Goal: Task Accomplishment & Management: Complete application form

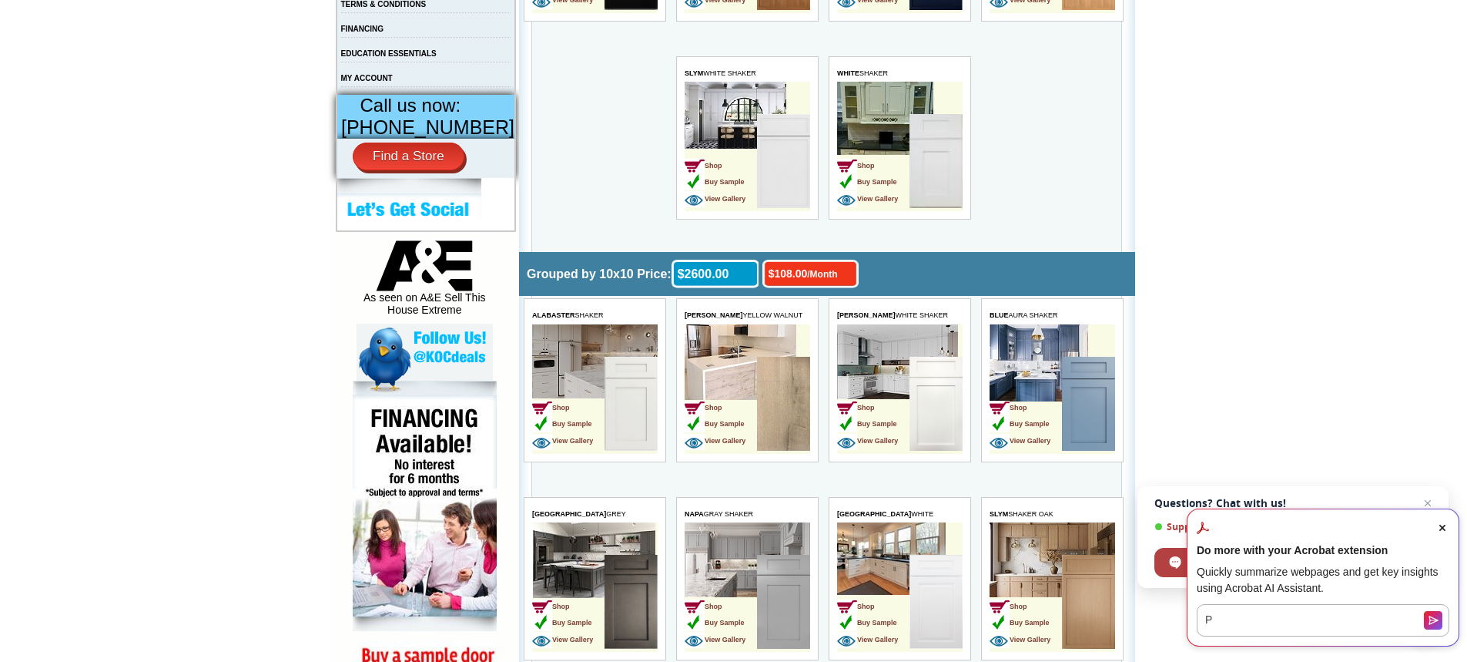
scroll to position [616, 0]
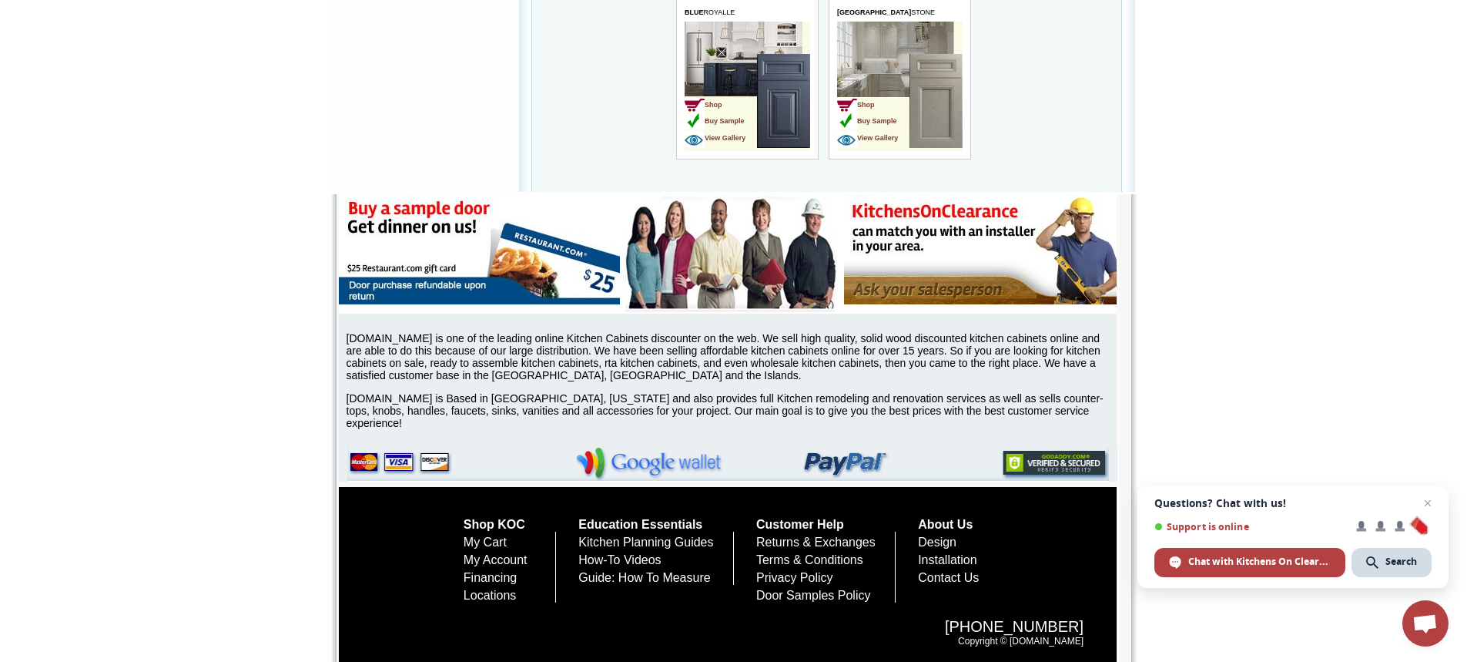
scroll to position [5262, 0]
click at [957, 541] on link "Design" at bounding box center [937, 541] width 39 height 13
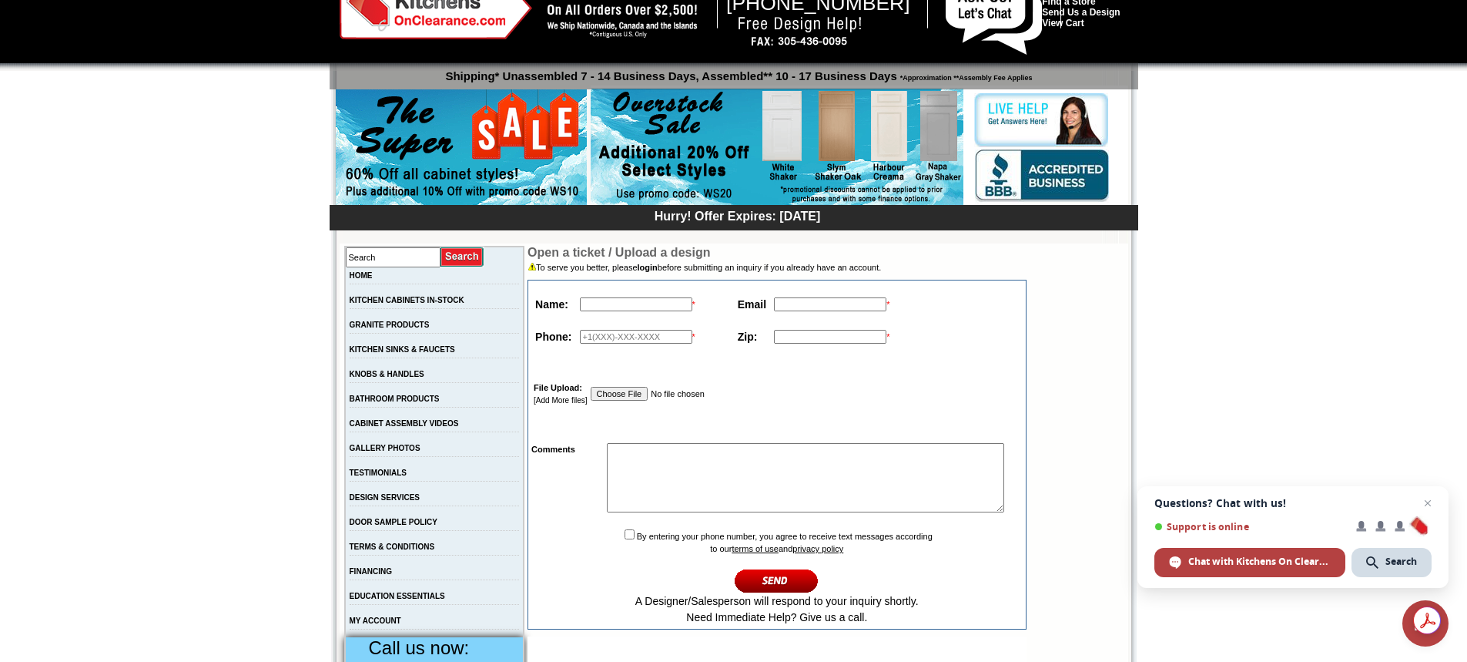
scroll to position [77, 0]
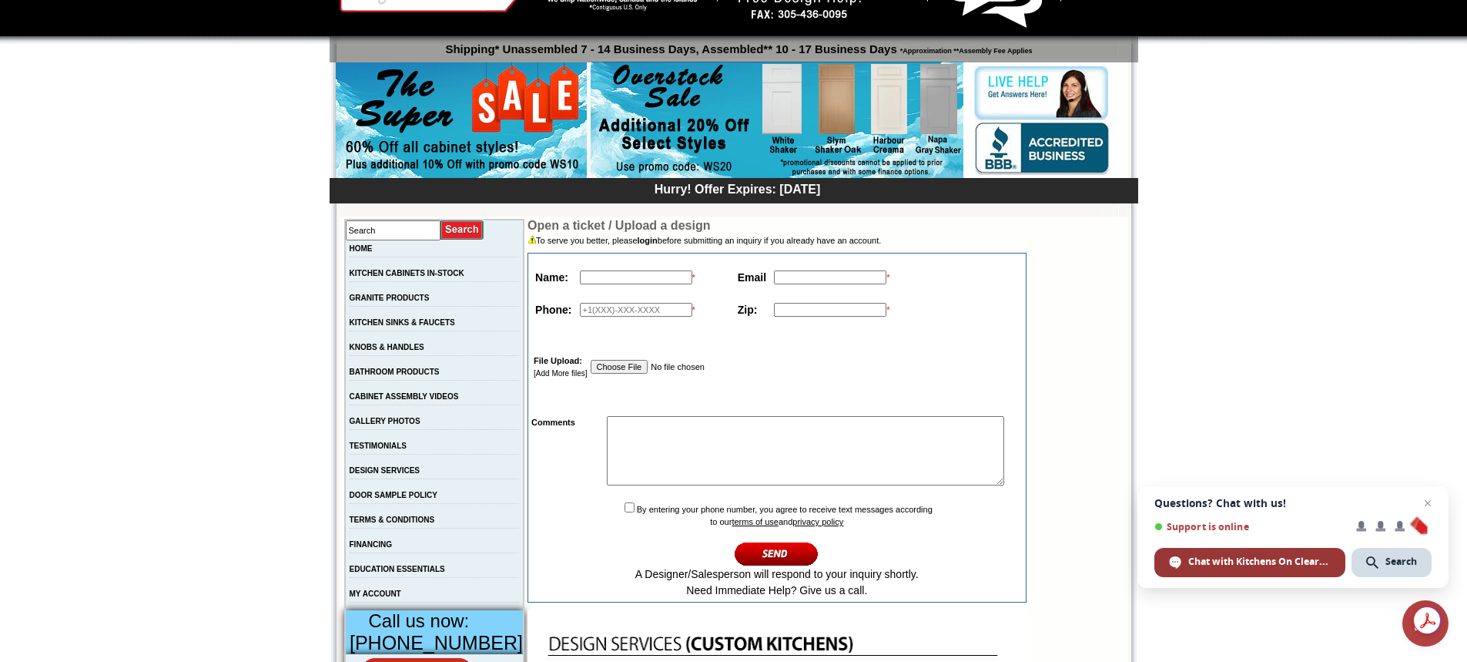
click at [1282, 560] on span "Chat with Kitchens On Clearance" at bounding box center [1259, 562] width 142 height 14
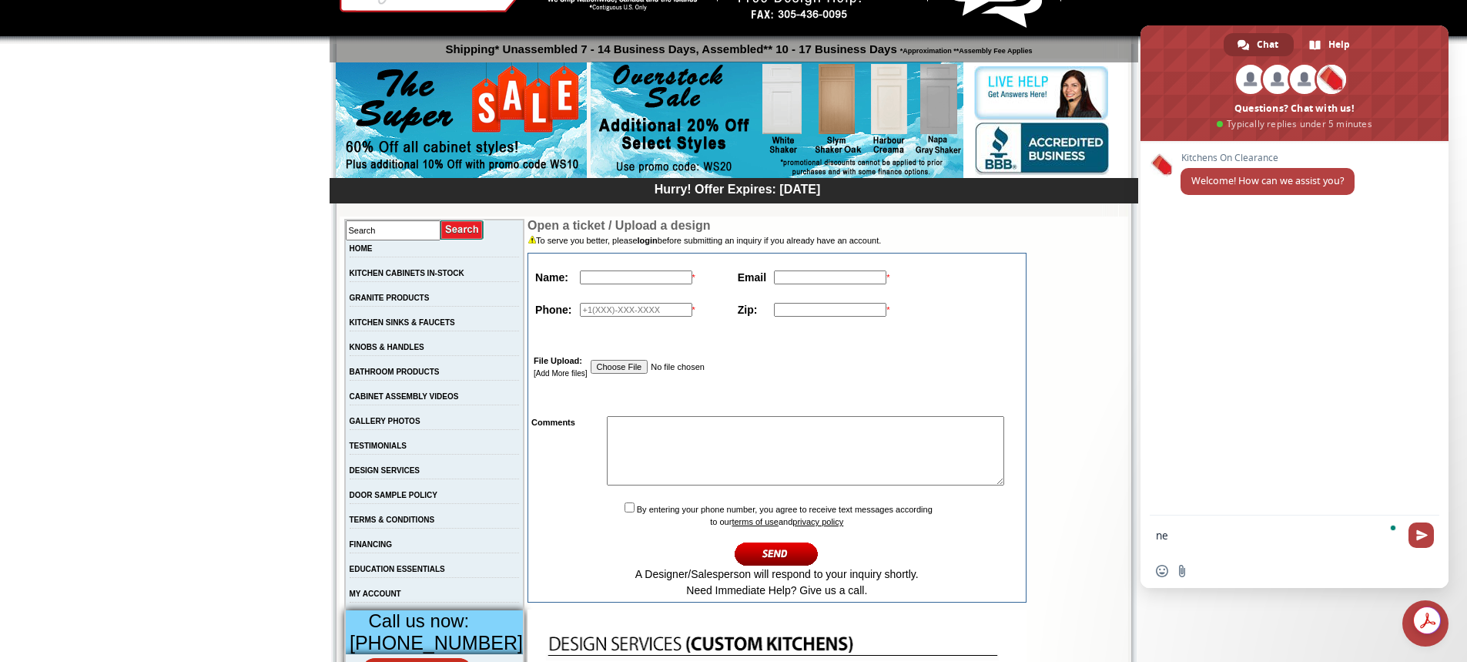
type textarea "n"
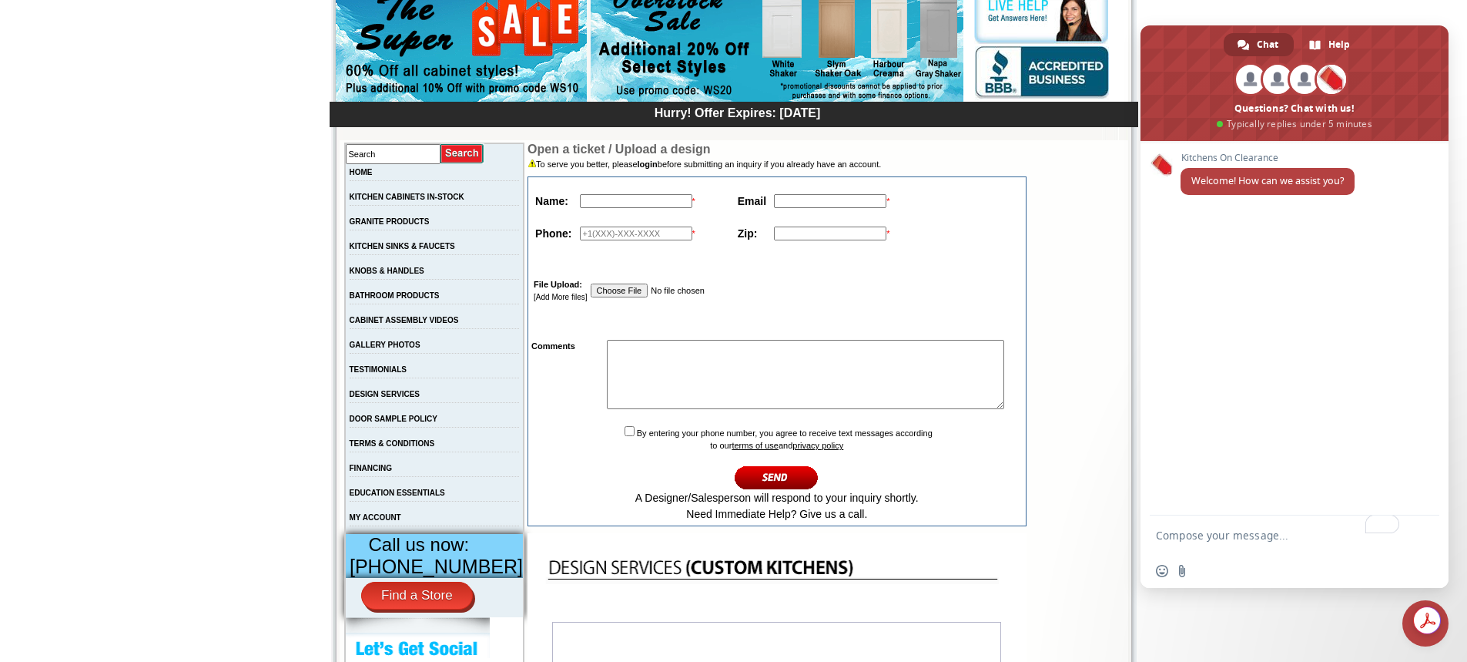
scroll to position [154, 0]
click at [637, 199] on input "text" at bounding box center [636, 200] width 112 height 14
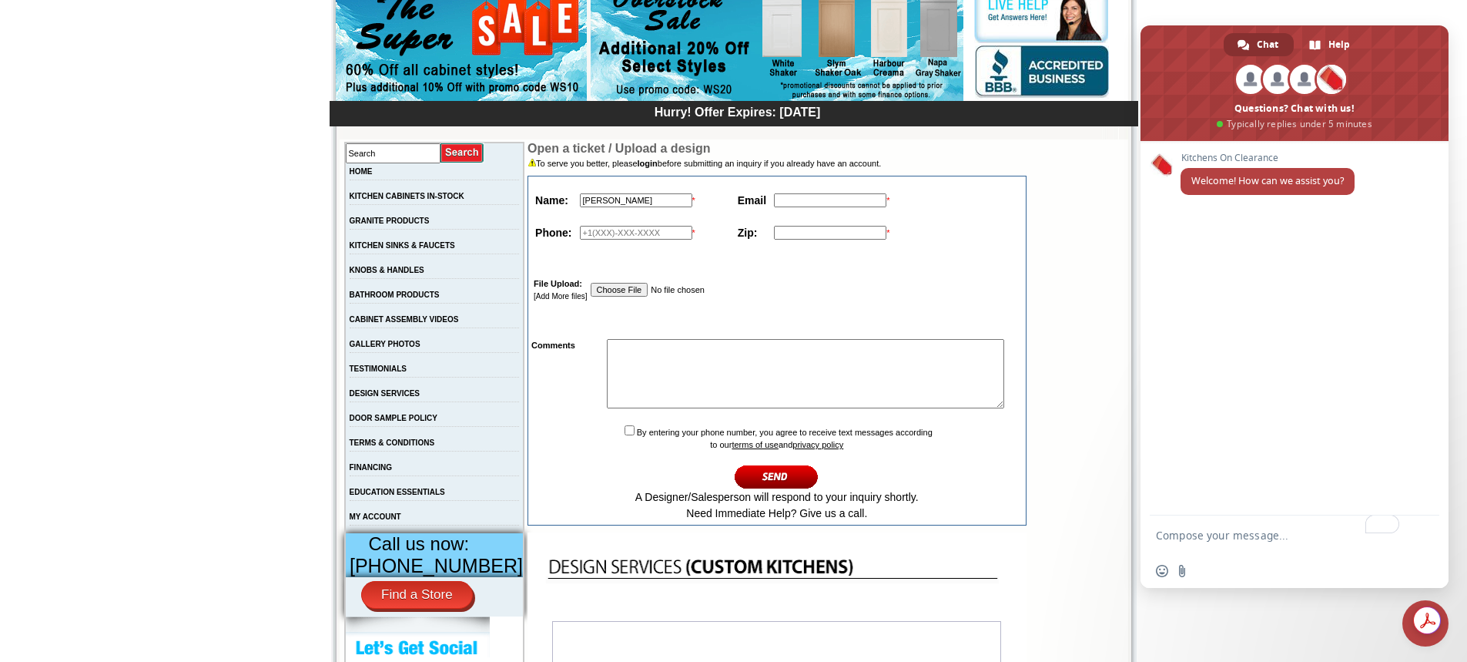
type input "[PERSON_NAME]"
type input "[EMAIL_ADDRESS][PERSON_NAME][DOMAIN_NAME]"
click at [597, 232] on input "text" at bounding box center [636, 233] width 112 height 14
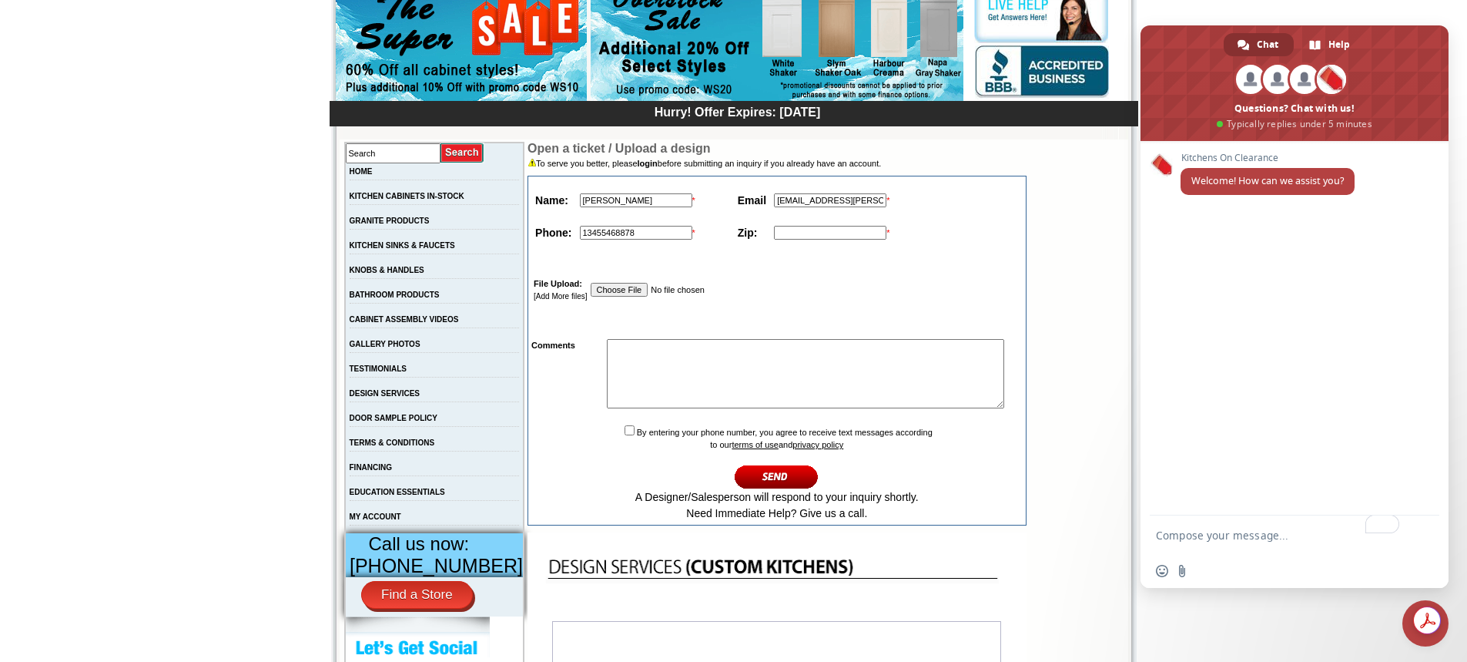
type input "13455468878"
click at [835, 237] on input "text" at bounding box center [830, 233] width 112 height 14
type input "ky1-1009"
click at [725, 372] on textarea at bounding box center [805, 373] width 397 height 69
click at [593, 434] on td "By entering your phone number, you agree to receive text messages according to …" at bounding box center [777, 472] width 494 height 102
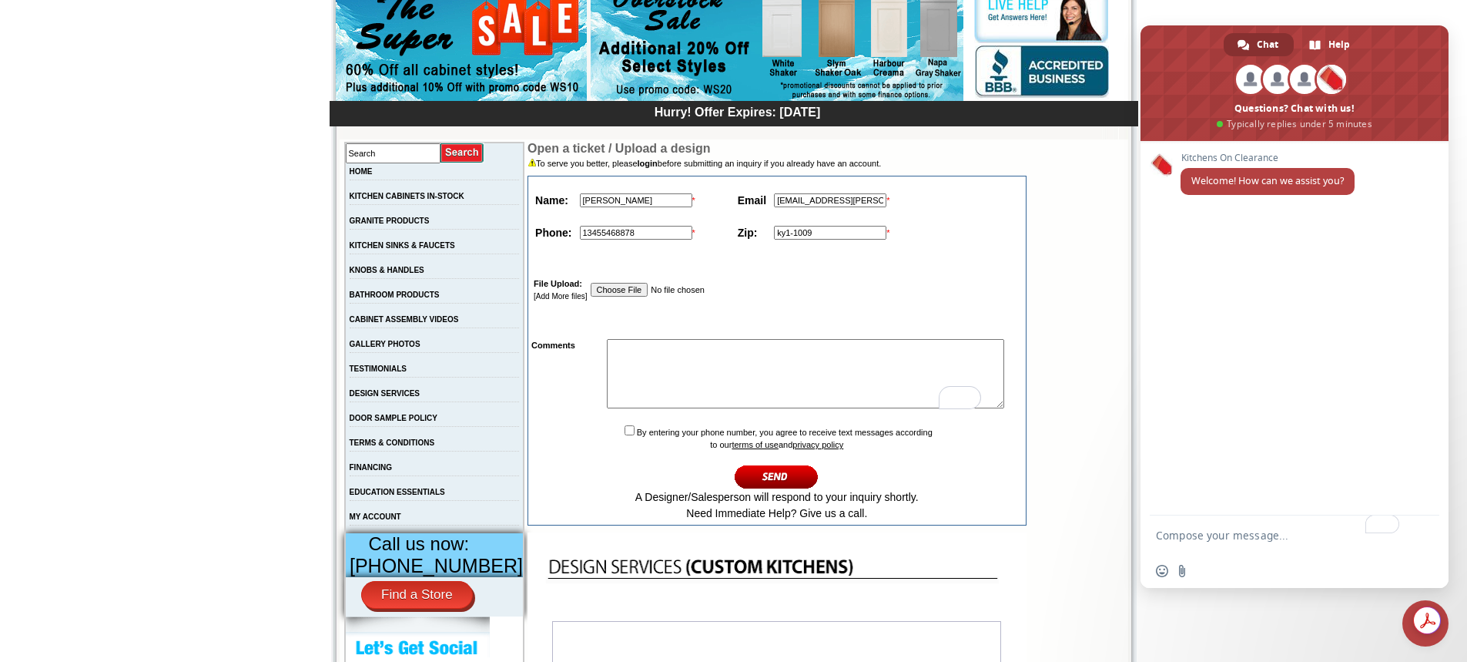
click at [625, 433] on input "checkbox" at bounding box center [630, 430] width 10 height 10
checkbox input "true"
click at [651, 368] on textarea "To enrich screen reader interactions, please activate Accessibility in Grammarl…" at bounding box center [805, 373] width 397 height 69
type textarea "Have a small area L shape largest wall is 108 inches 8ft high ceiling next wall…"
click at [672, 350] on textarea "Have a small area L shape largest wall is 108 inches 8ft high ceiling next wall…" at bounding box center [805, 373] width 397 height 69
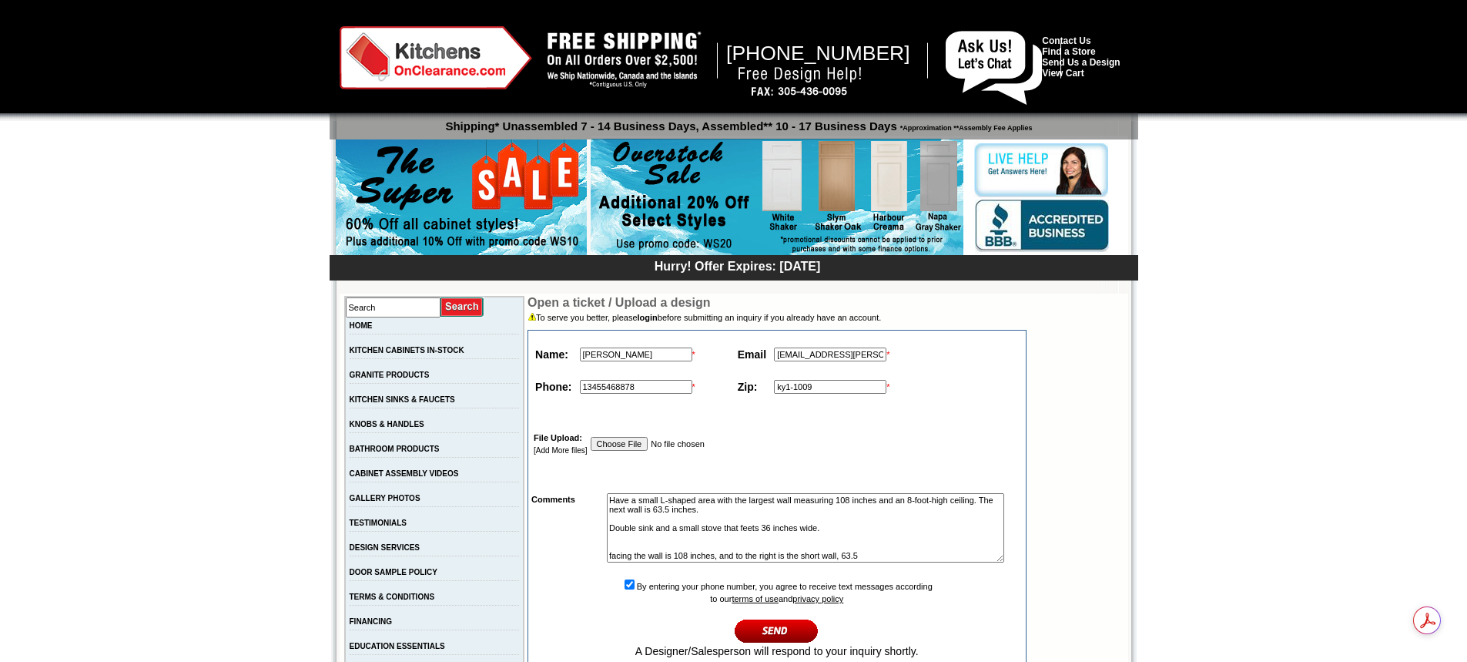
scroll to position [154, 0]
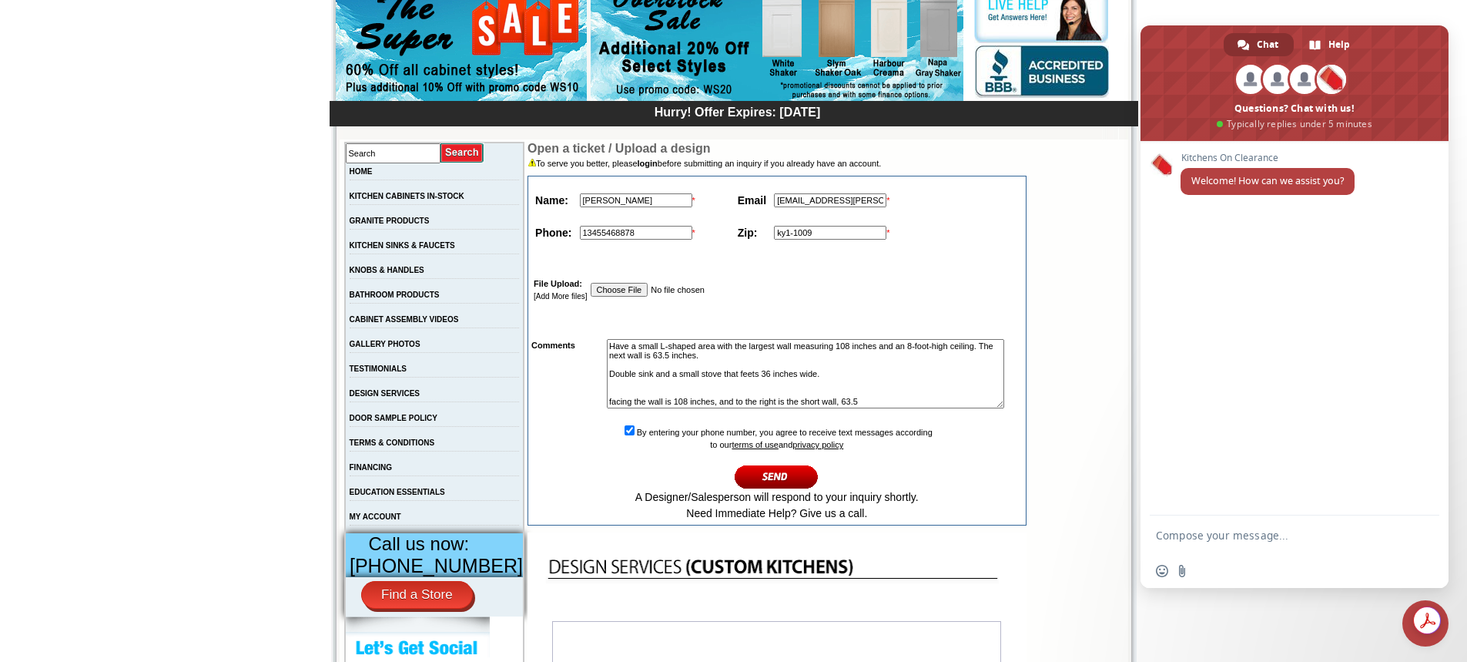
drag, startPoint x: 845, startPoint y: 233, endPoint x: 692, endPoint y: 225, distance: 153.5
click at [695, 225] on tr "Phone: 13455468878 * Zip: ky1-1009 *" at bounding box center [712, 233] width 362 height 24
type input "33126"
click at [580, 237] on input "13455468878" at bounding box center [636, 233] width 112 height 14
click at [580, 233] on input "13455468878" at bounding box center [636, 233] width 112 height 14
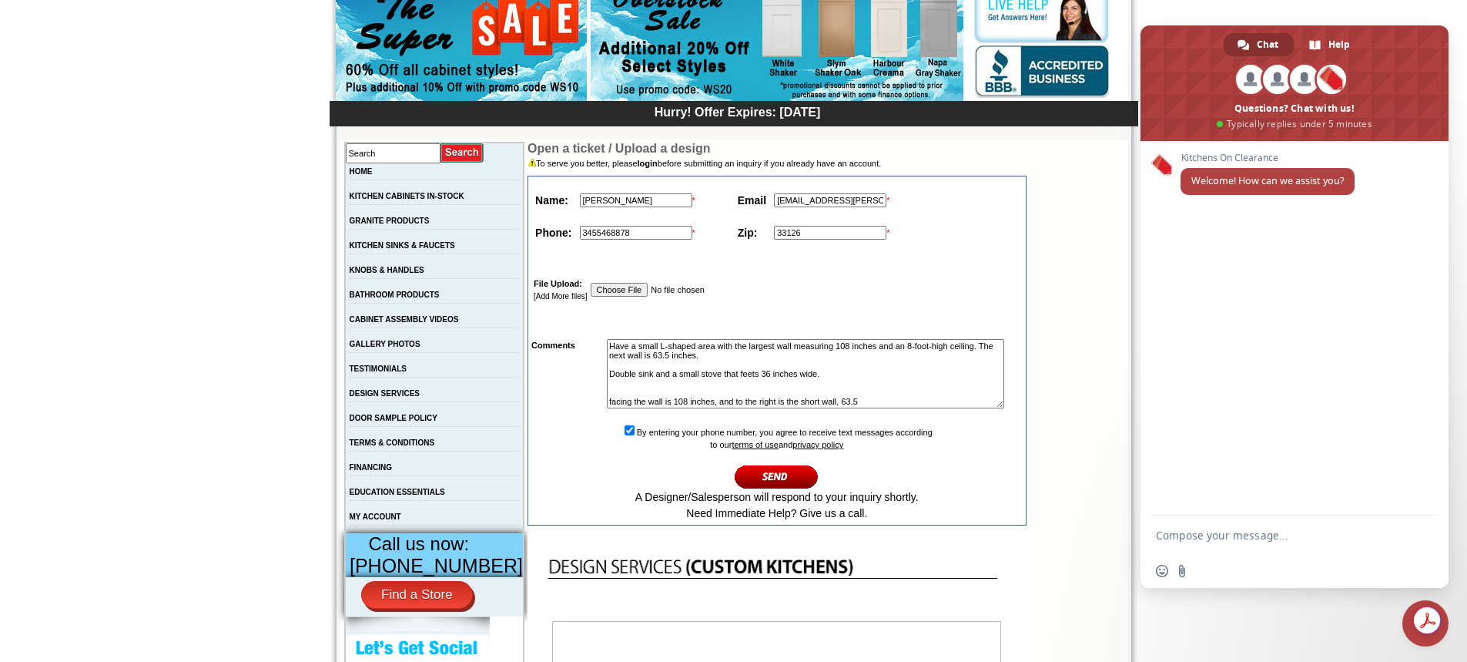
type input "3455468878"
click at [776, 489] on input "image" at bounding box center [777, 476] width 84 height 25
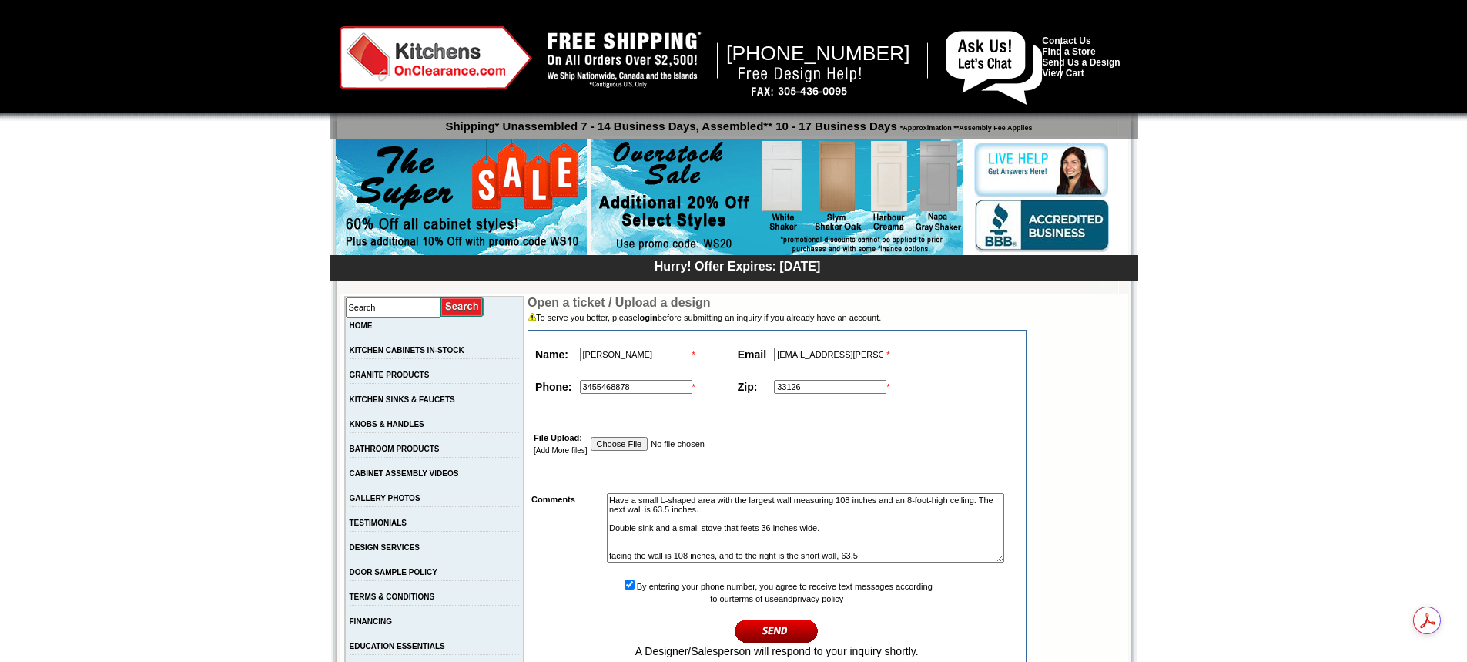
scroll to position [154, 0]
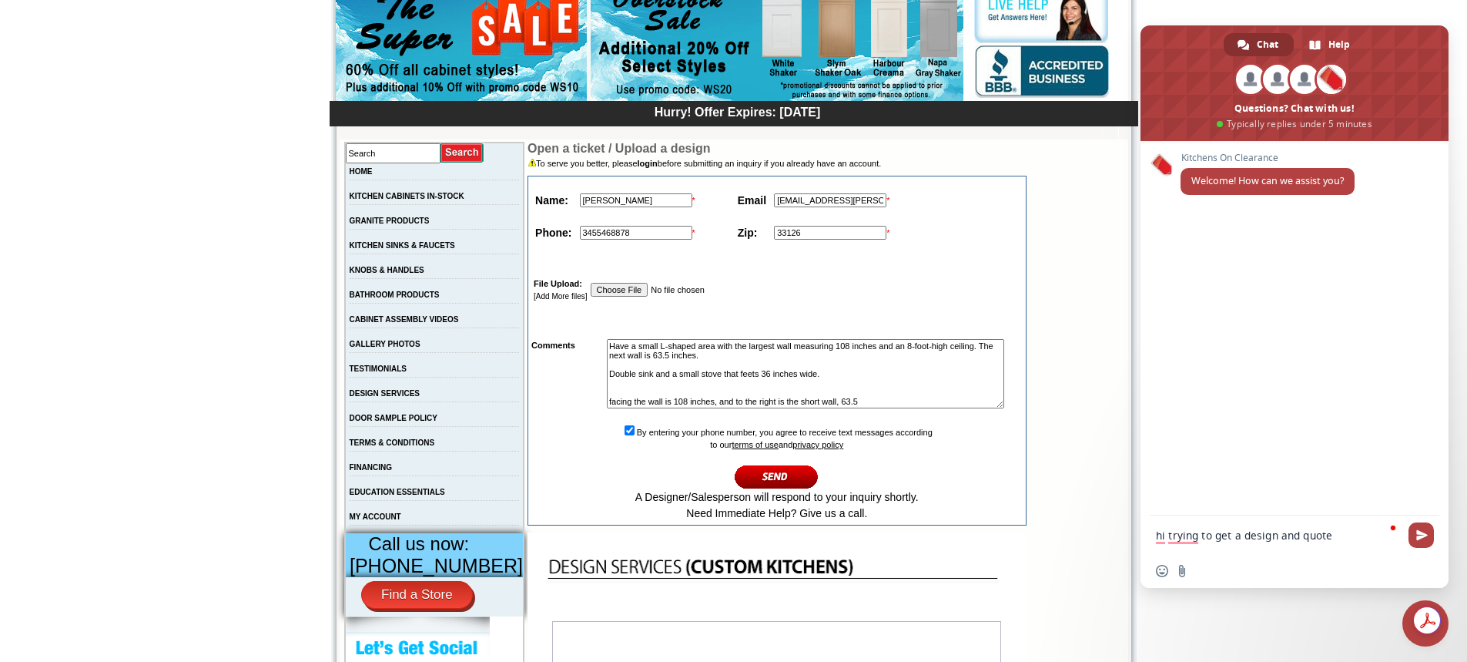
type textarea "hi trying to get a design and quote"
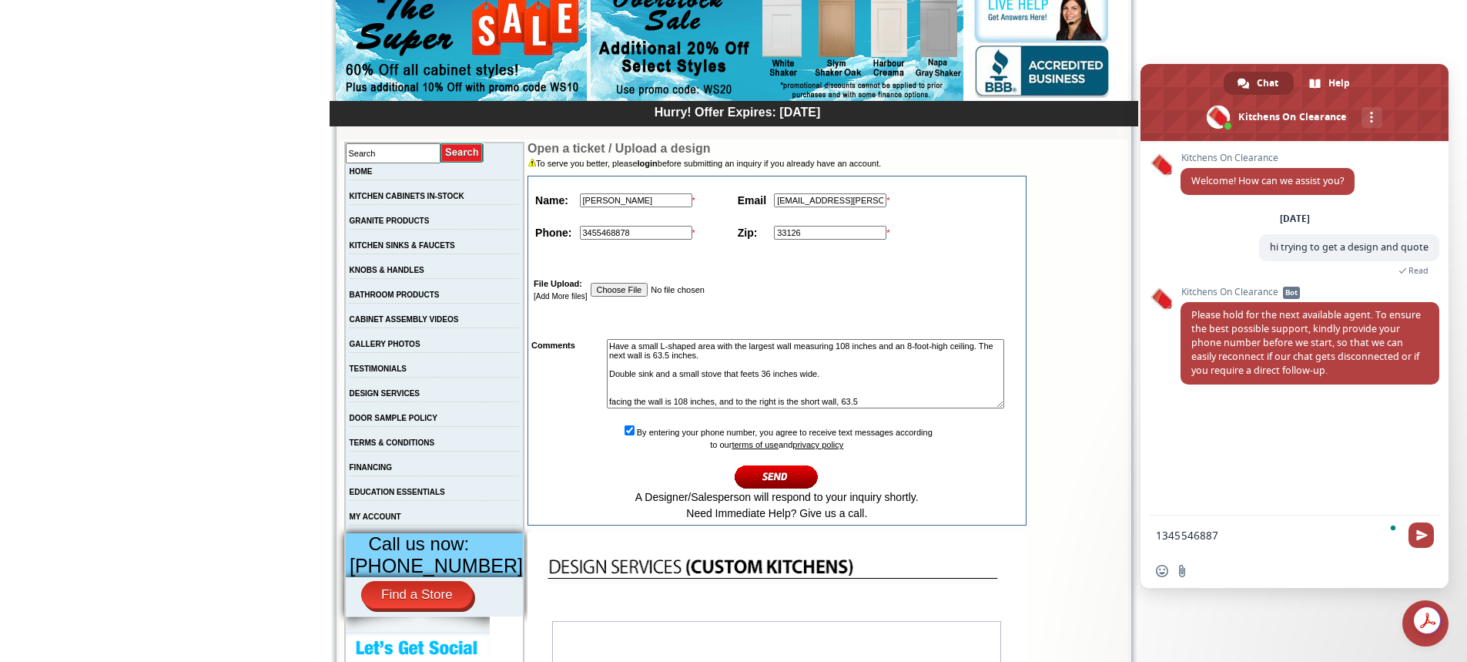
type textarea "13455468878"
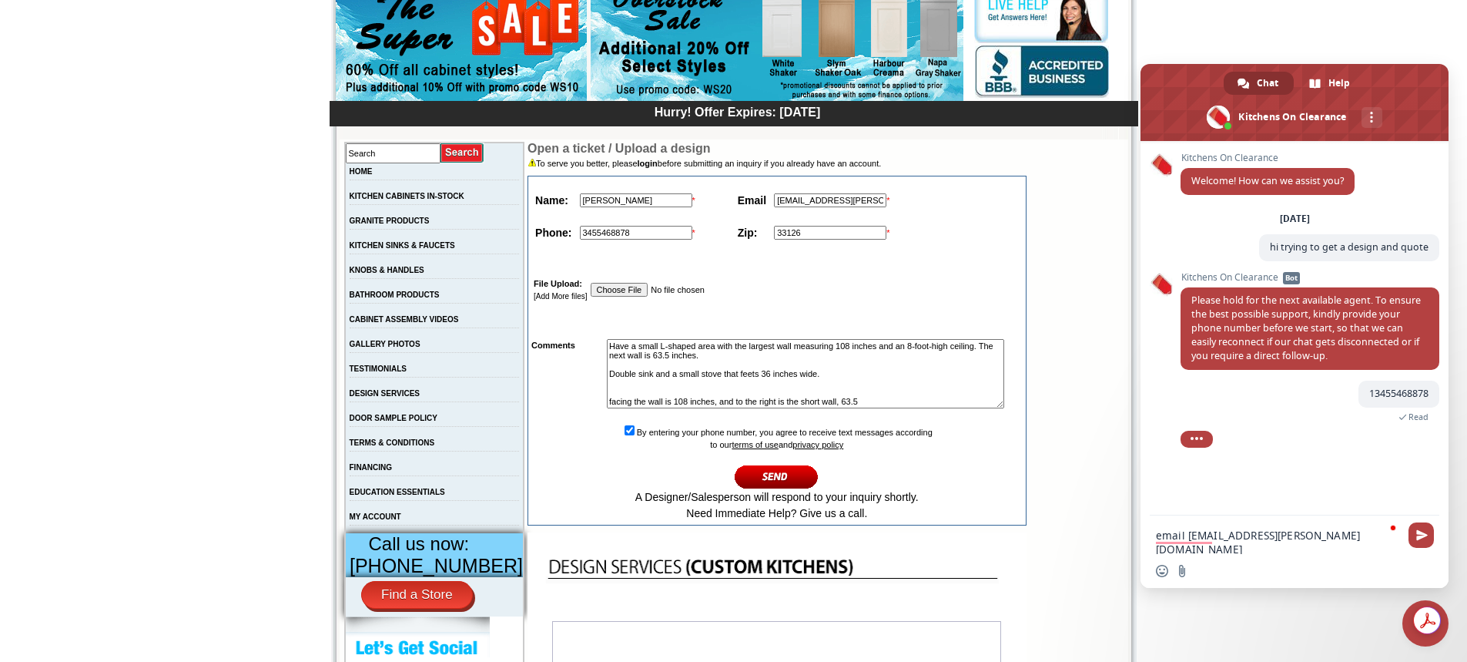
type textarea "email [EMAIL_ADDRESS][PERSON_NAME][DOMAIN_NAME]"
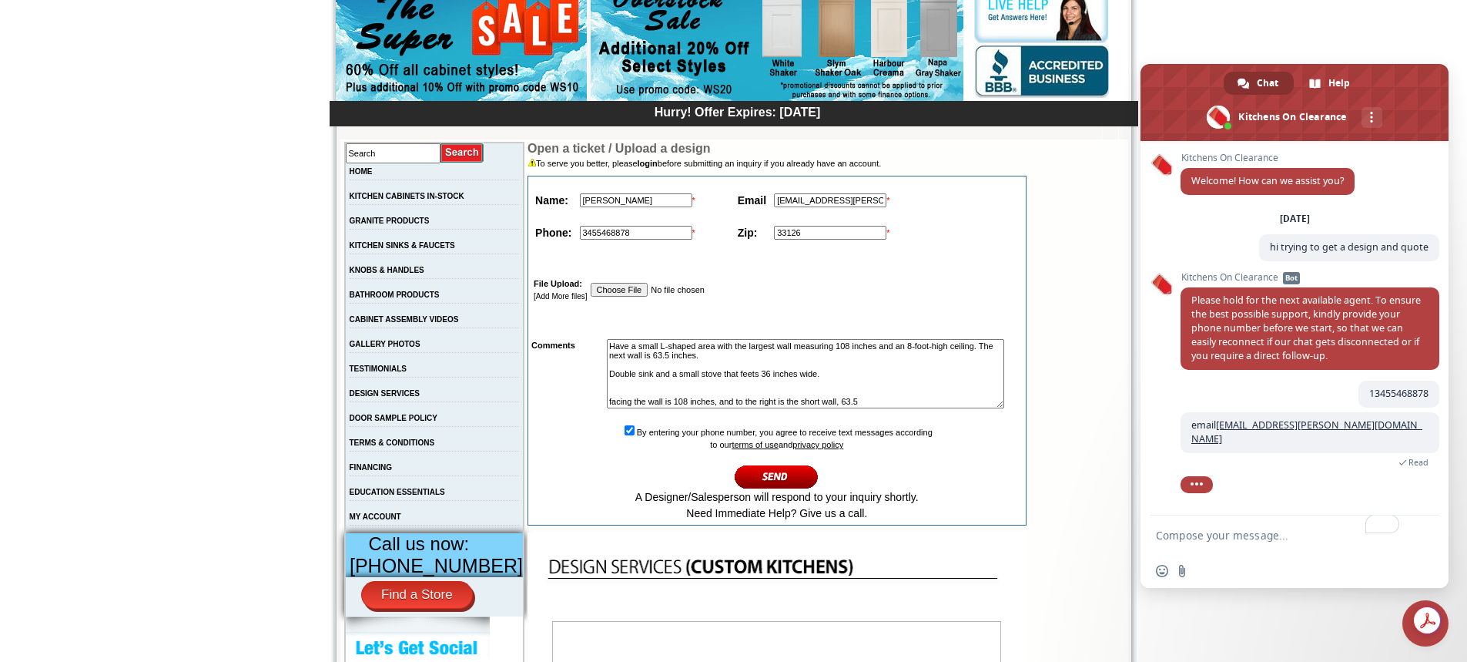
scroll to position [36, 0]
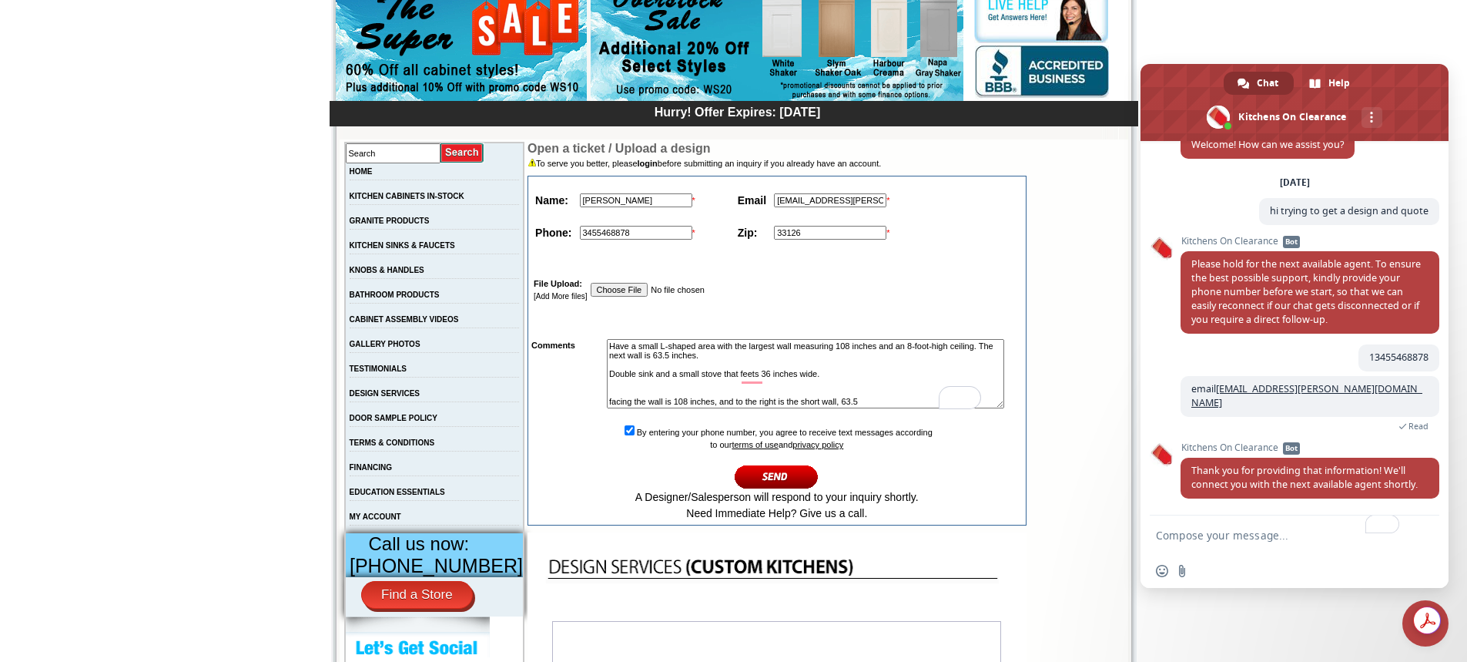
drag, startPoint x: 592, startPoint y: 344, endPoint x: 897, endPoint y: 417, distance: 314.2
click at [899, 417] on tbody "Name: [PERSON_NAME] * Email [EMAIL_ADDRESS][PERSON_NAME][DOMAIN_NAME] * Phone: …" at bounding box center [777, 351] width 494 height 346
click at [1205, 535] on textarea "To enrich screen reader interactions, please activate Accessibility in Grammarl…" at bounding box center [1279, 534] width 246 height 39
paste textarea "Have a small L-shaped area with the largest wall measuring 108 inches and an 8-…"
type textarea "Have a small L-shaped area with the largest wall measuring 108 inches and an 8-…"
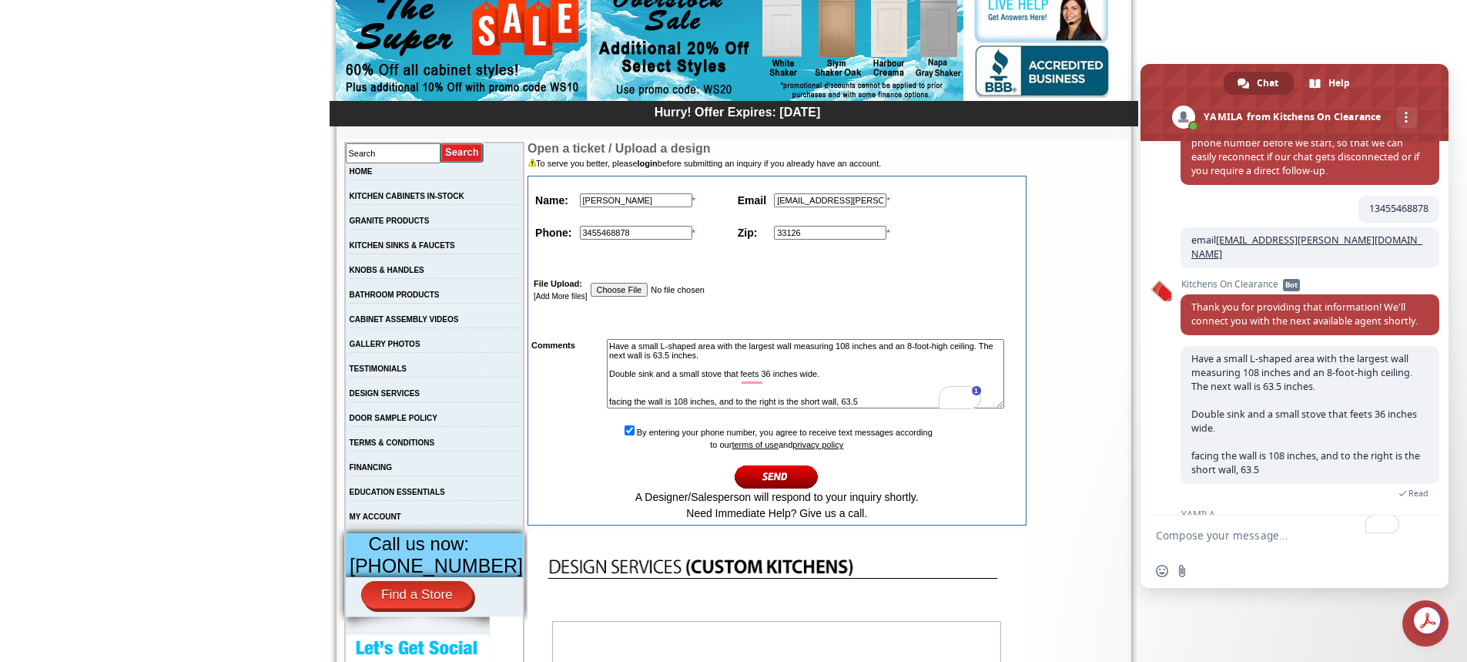
scroll to position [252, 0]
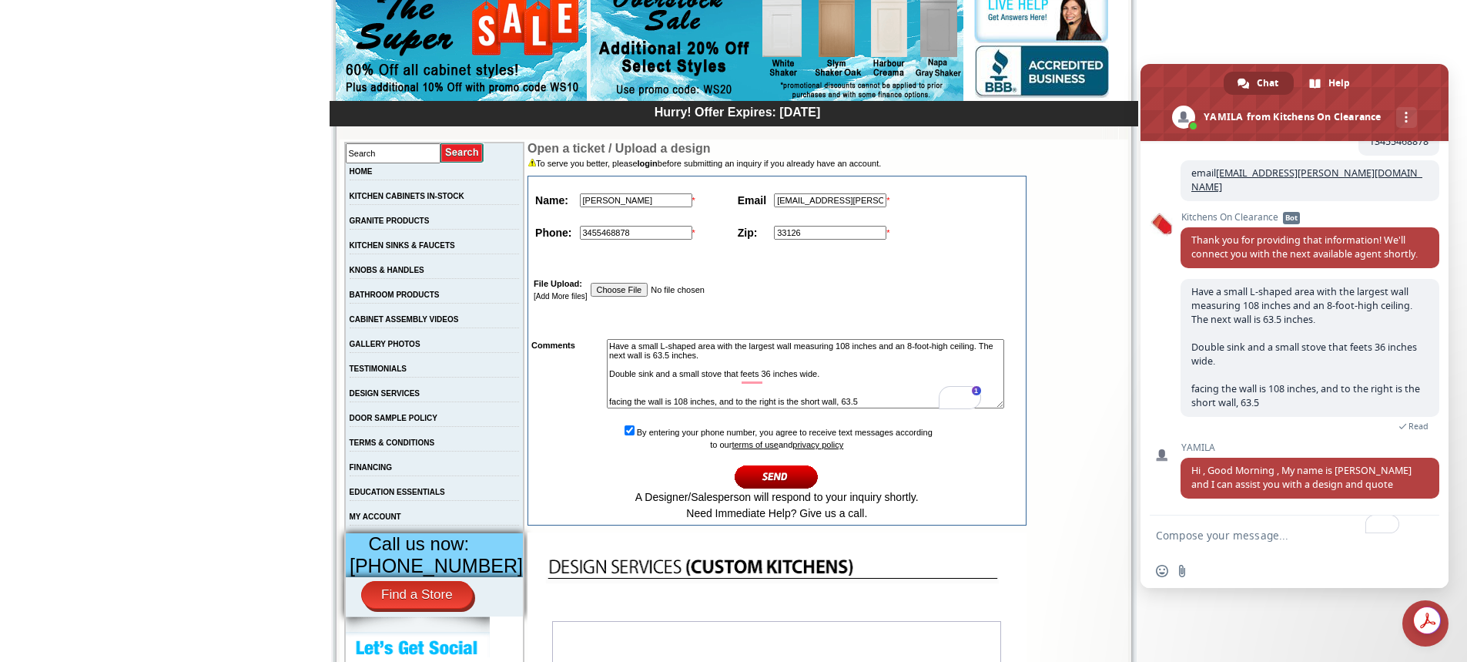
click at [1262, 531] on textarea "To enrich screen reader interactions, please activate Accessibility in Grammarl…" at bounding box center [1279, 534] width 246 height 39
type textarea "hi [PERSON_NAME]"
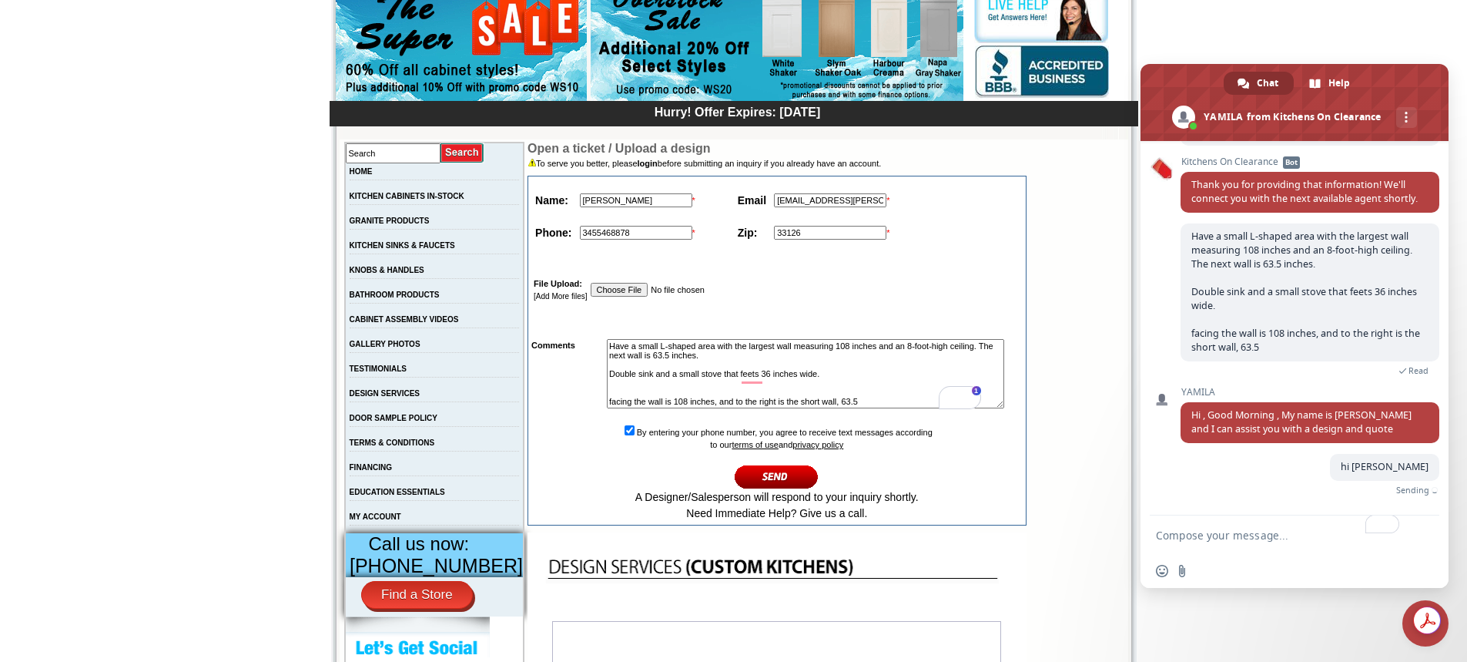
scroll to position [290, 0]
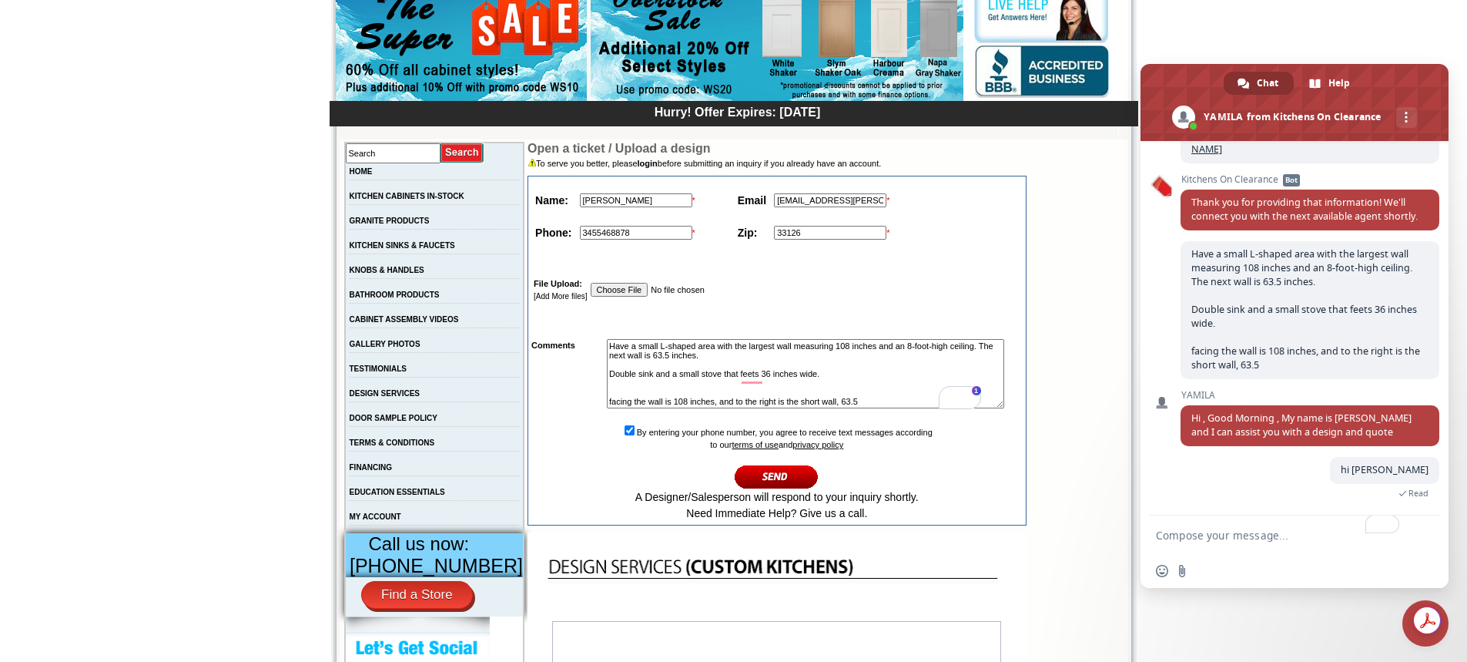
paste textarea "Have a small L-shaped area with the largest wall measuring 108 inches and an 8-…"
type textarea "Have a small L-shaped area with the largest wall measuring 108 inches and an 8-…"
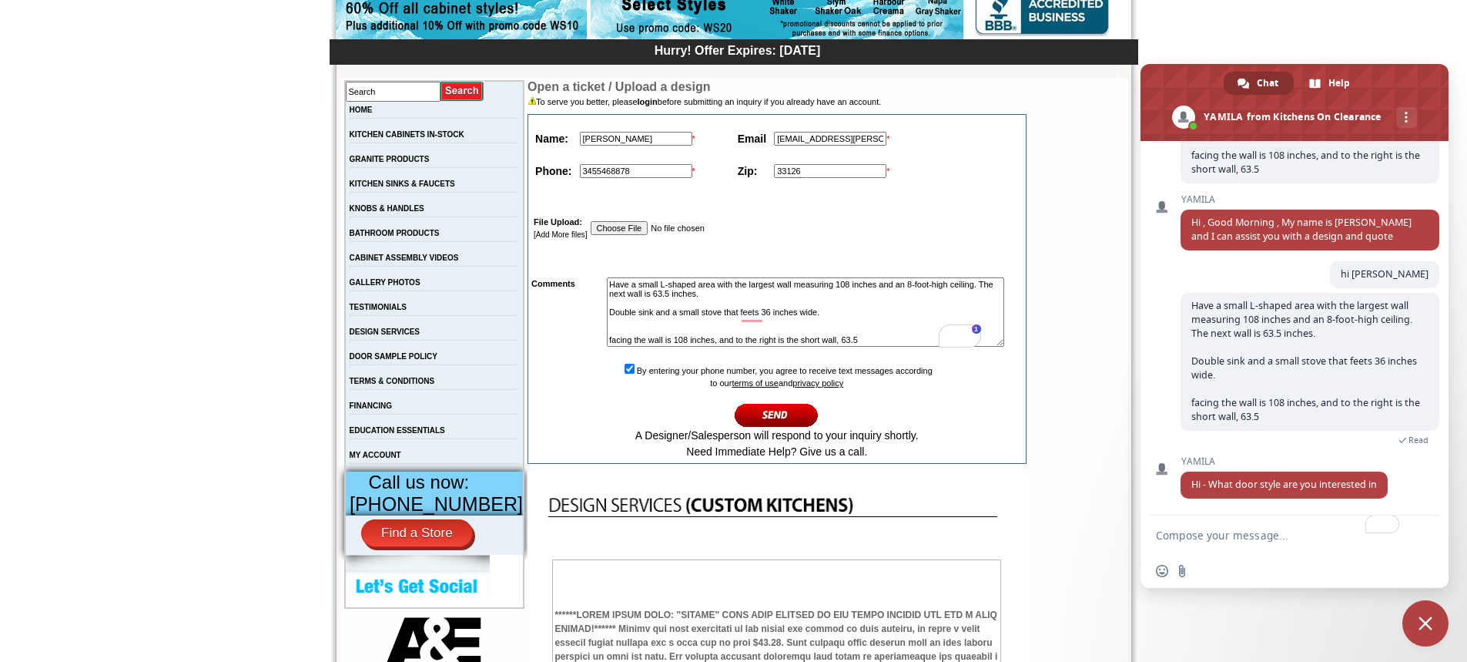
scroll to position [231, 0]
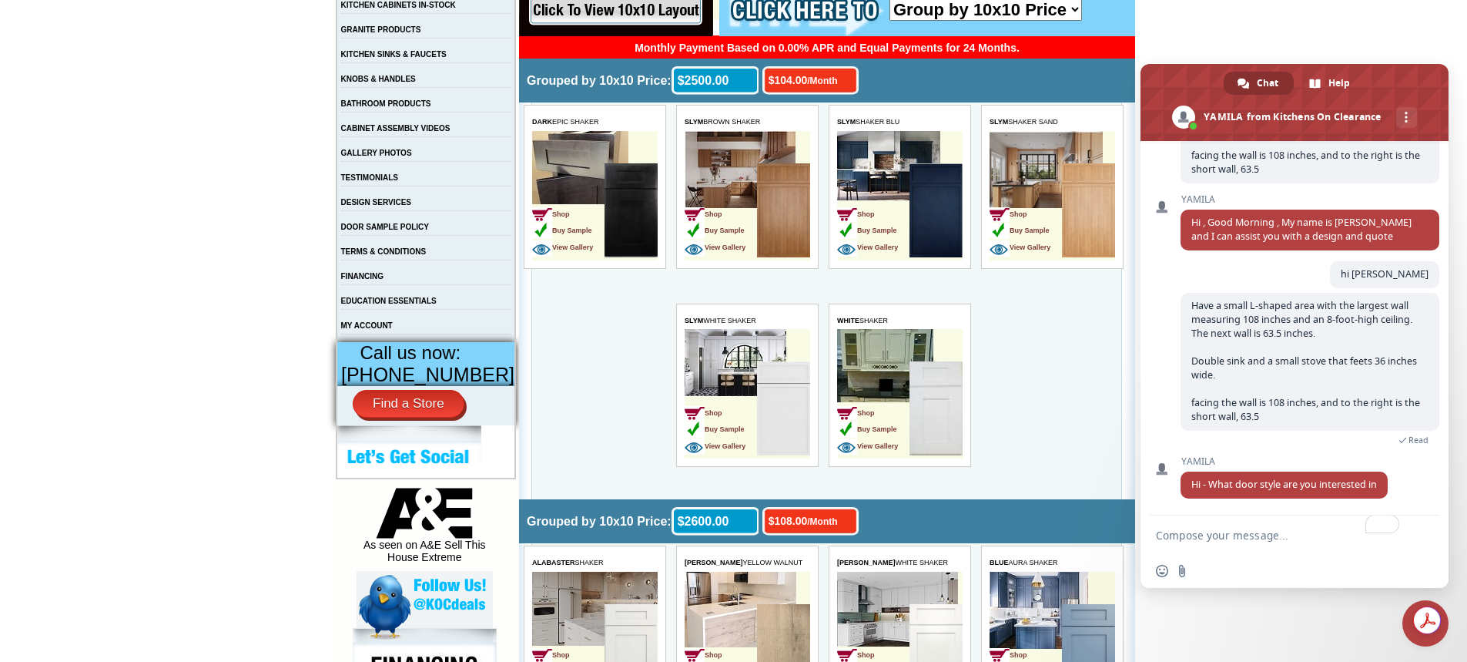
scroll to position [385, 0]
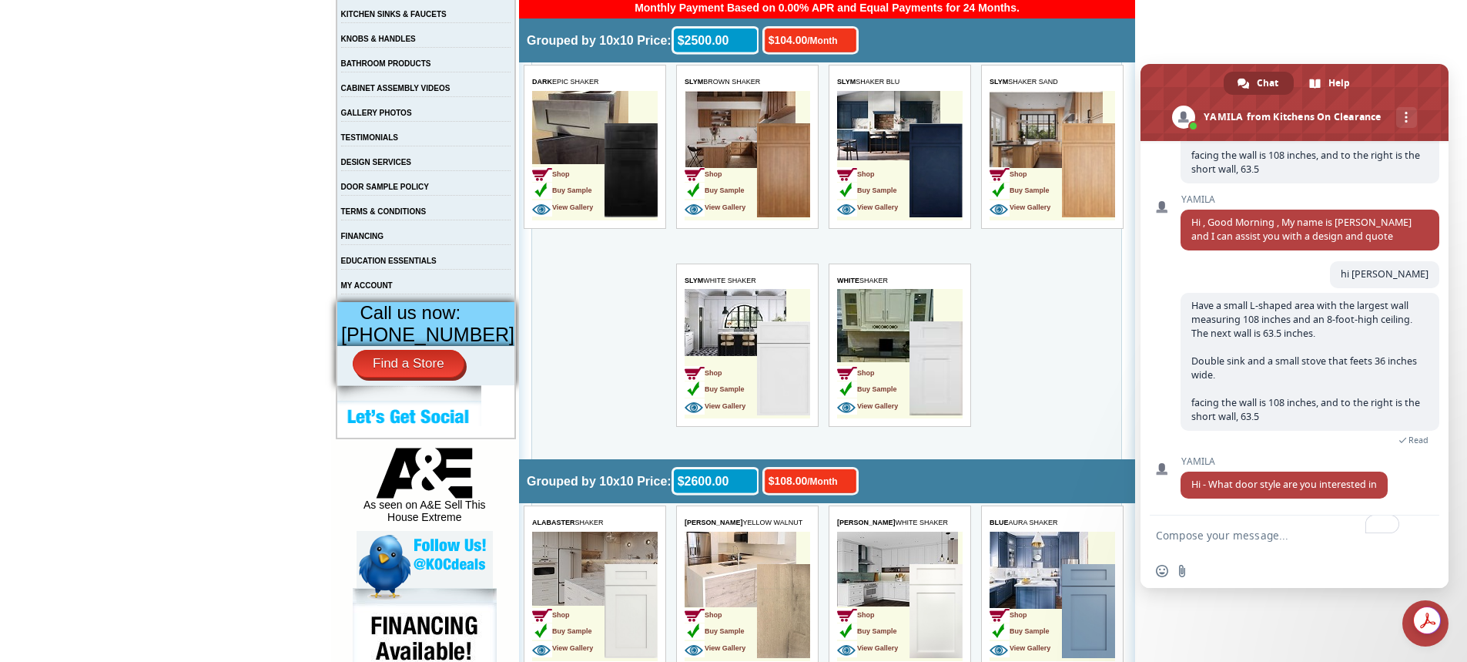
click at [1202, 531] on textarea "To enrich screen reader interactions, please activate Accessibility in Grammarl…" at bounding box center [1279, 534] width 246 height 39
type textarea "white shaker"
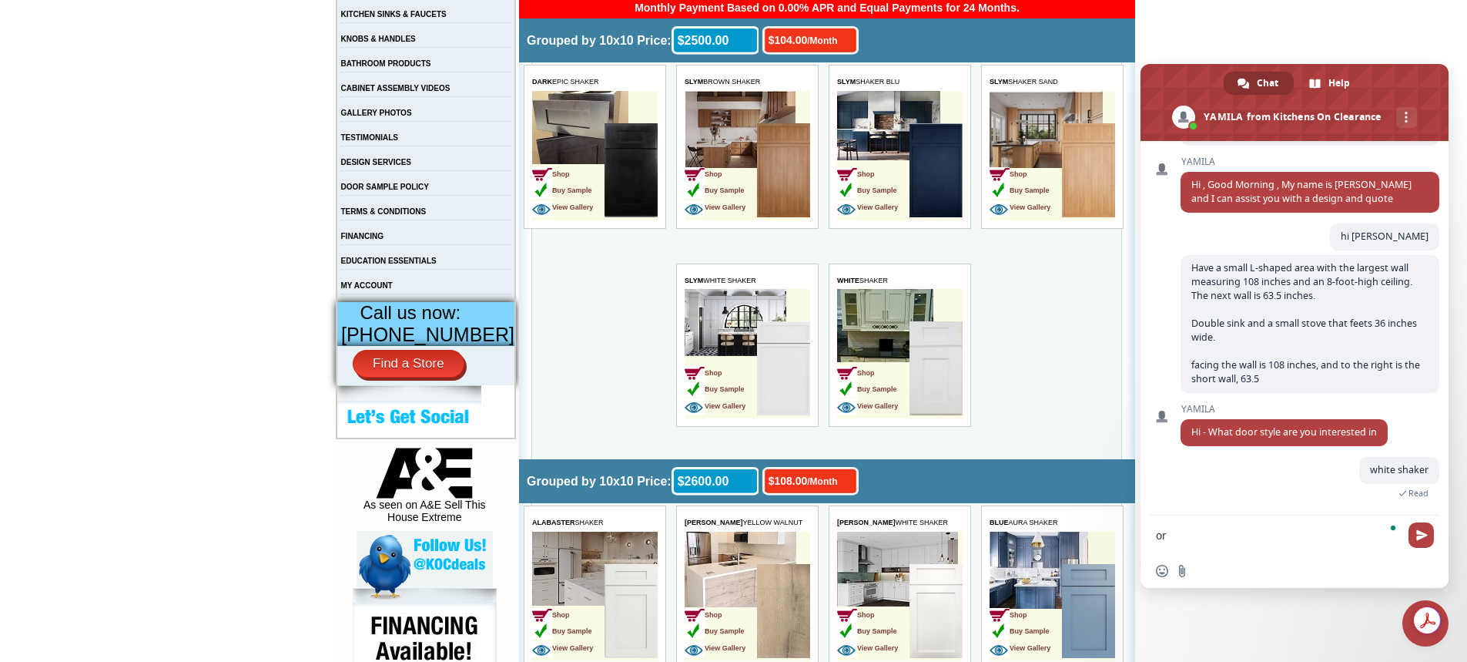
scroll to position [548, 0]
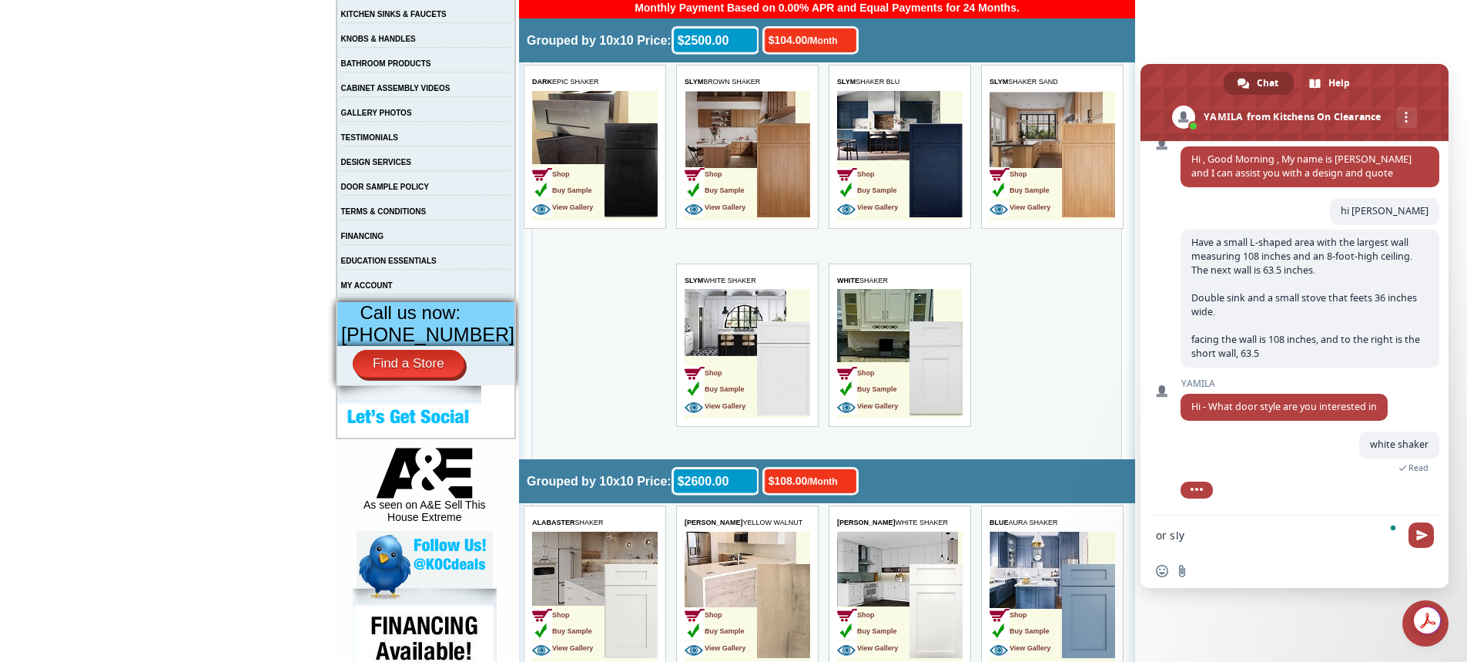
type textarea "or slym"
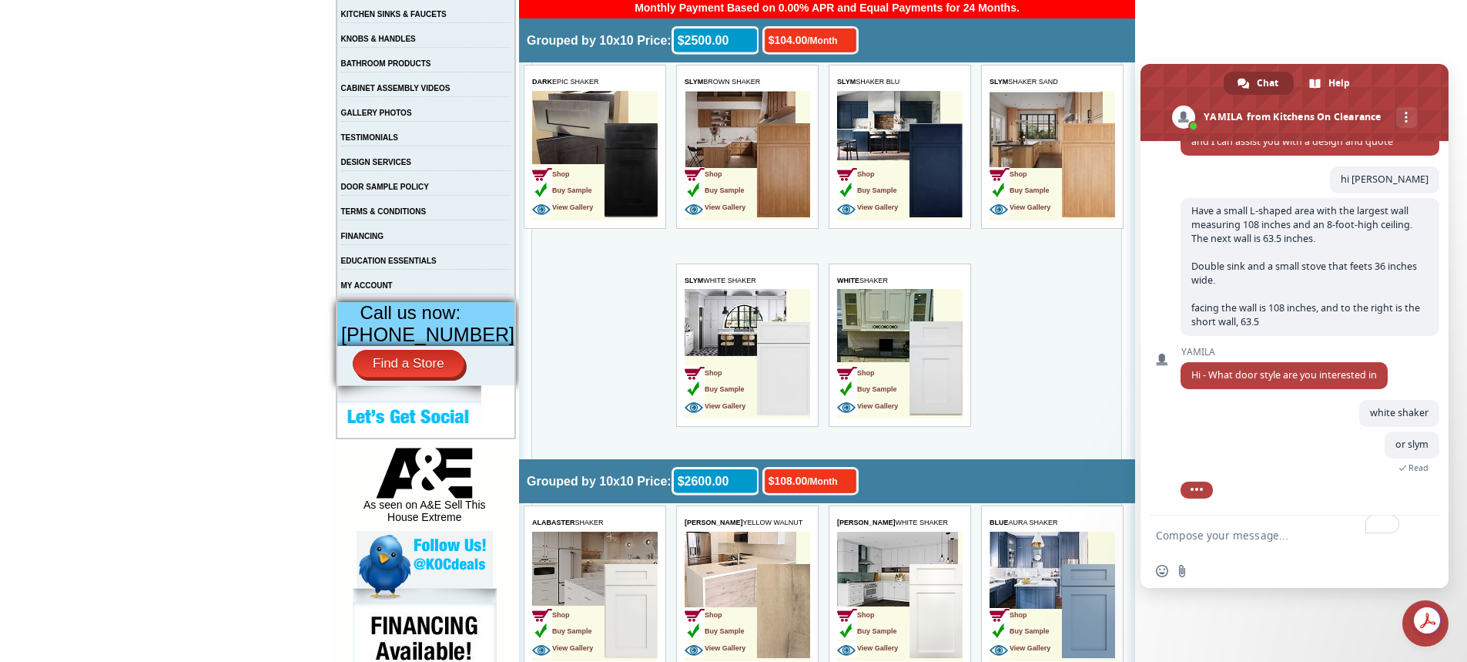
scroll to position [608, 0]
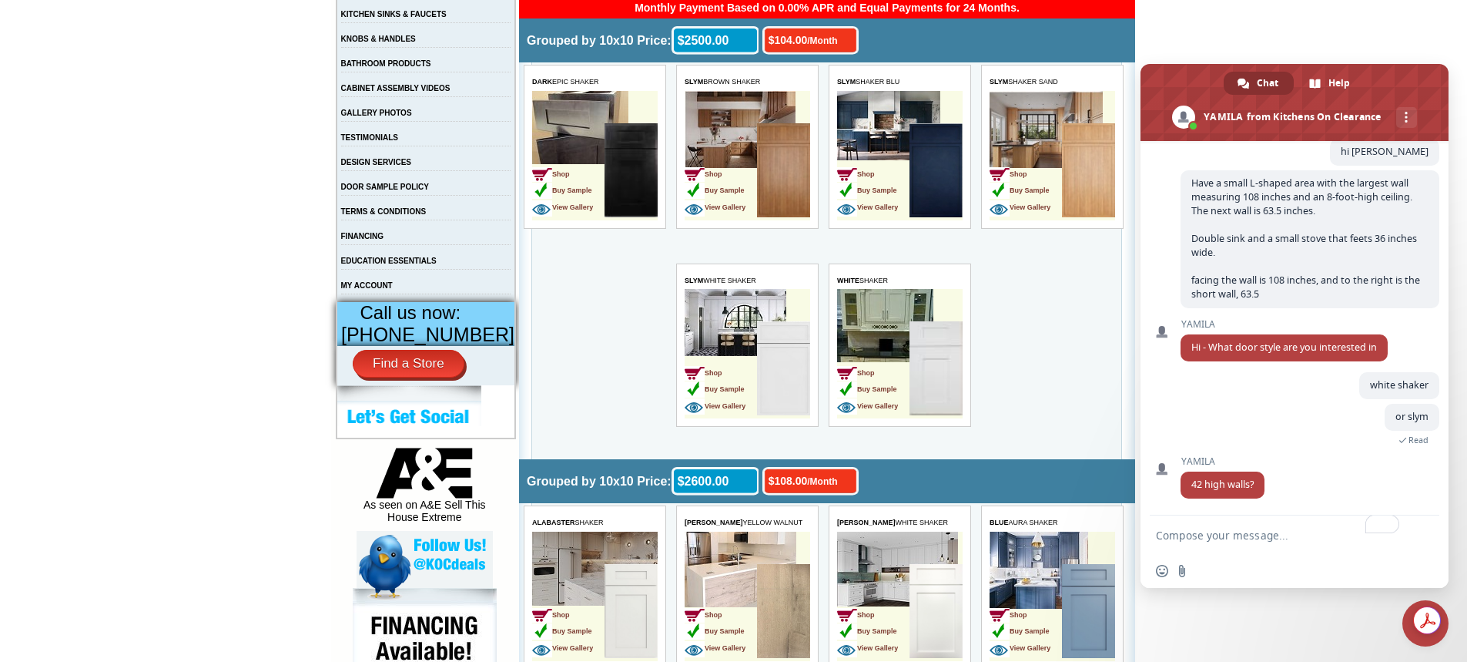
click at [1286, 542] on textarea "To enrich screen reader interactions, please activate Accessibility in Grammarl…" at bounding box center [1279, 534] width 246 height 39
type textarea "96 inches"
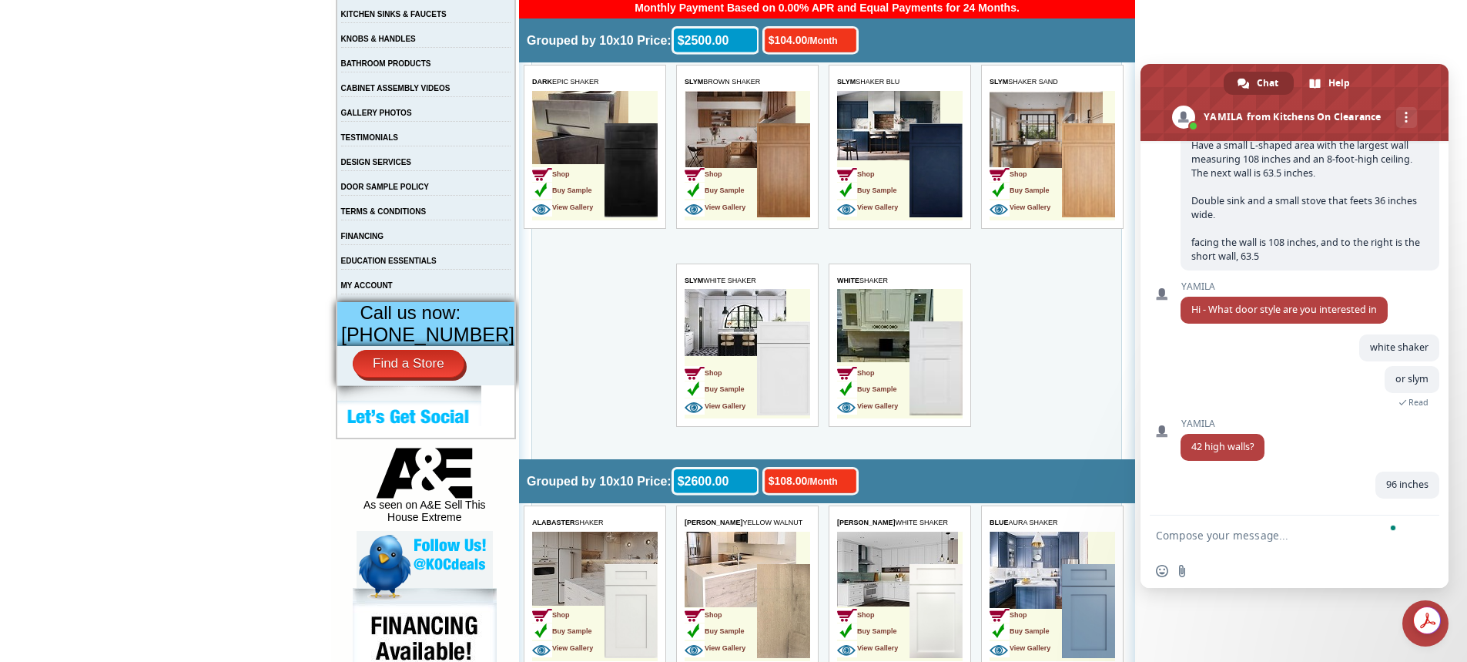
scroll to position [645, 0]
type textarea "8"
type textarea "between 8ft and 9ft"
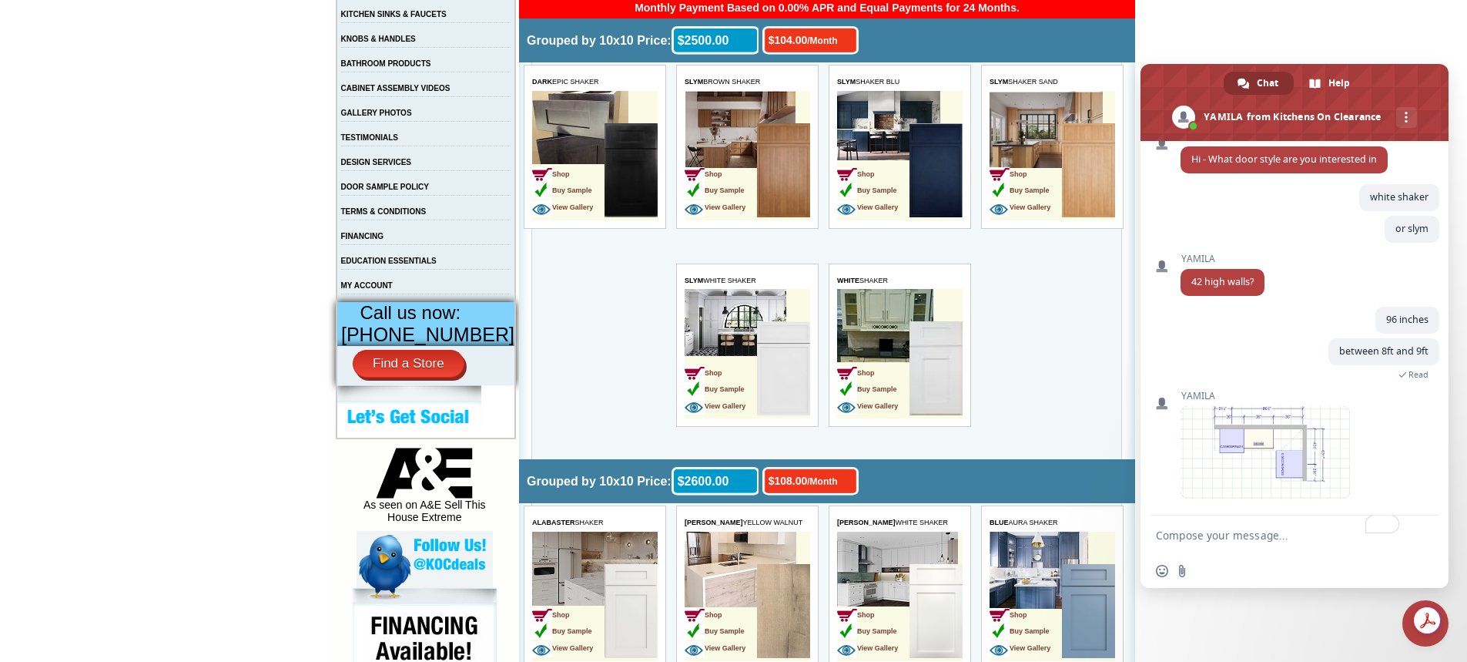
scroll to position [821, 0]
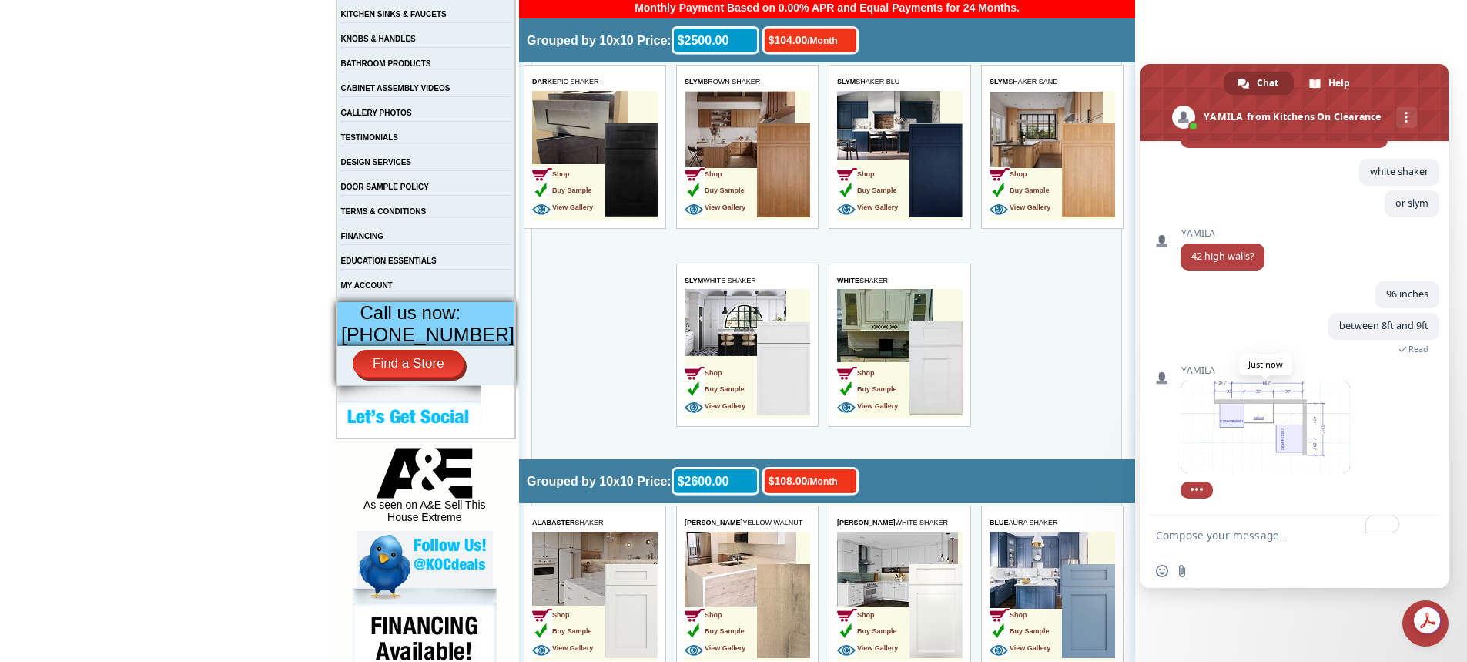
click at [1235, 448] on span at bounding box center [1265, 426] width 169 height 92
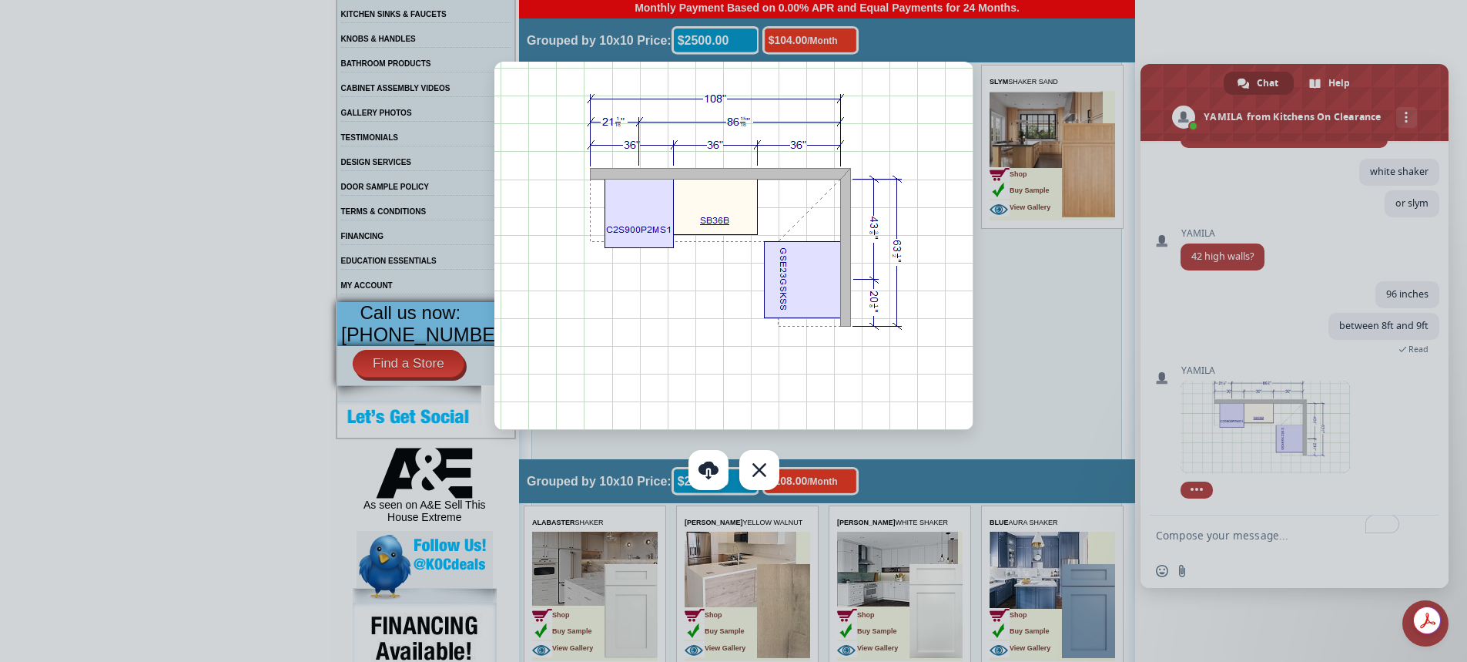
scroll to position [841, 0]
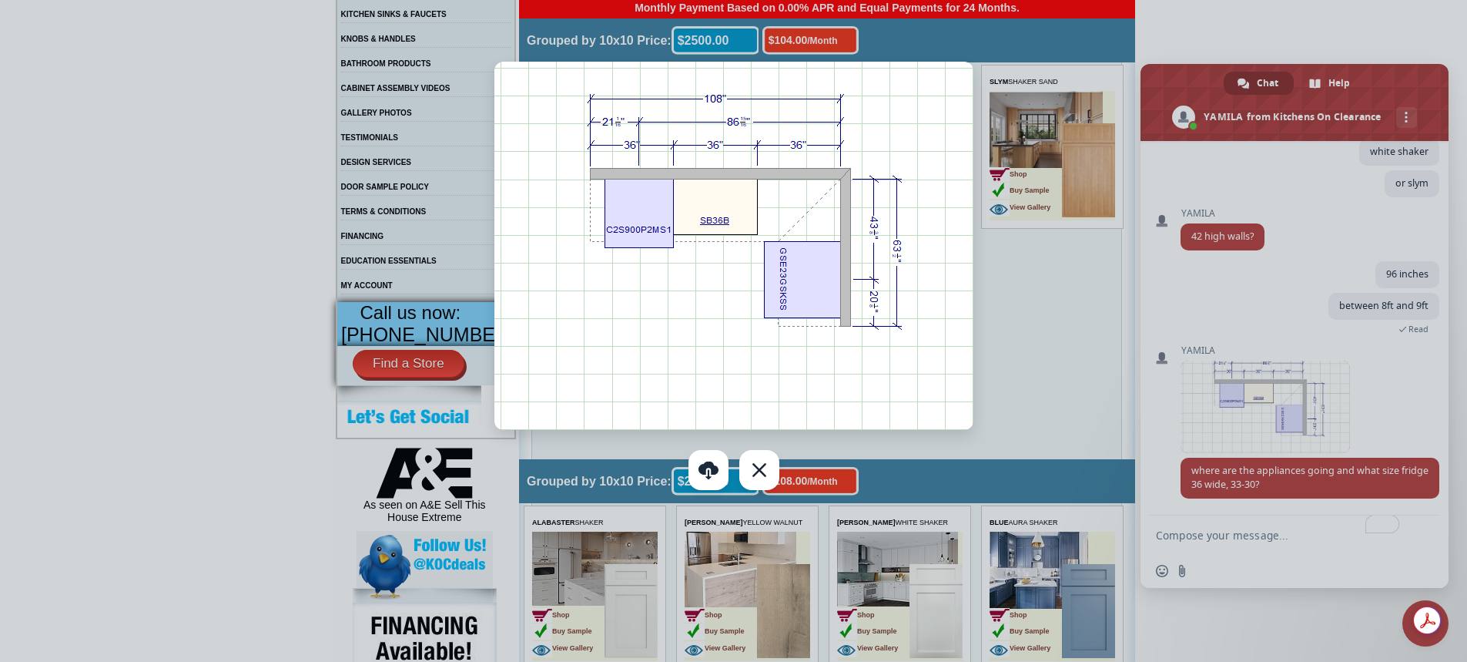
click at [1208, 531] on div at bounding box center [733, 331] width 1467 height 662
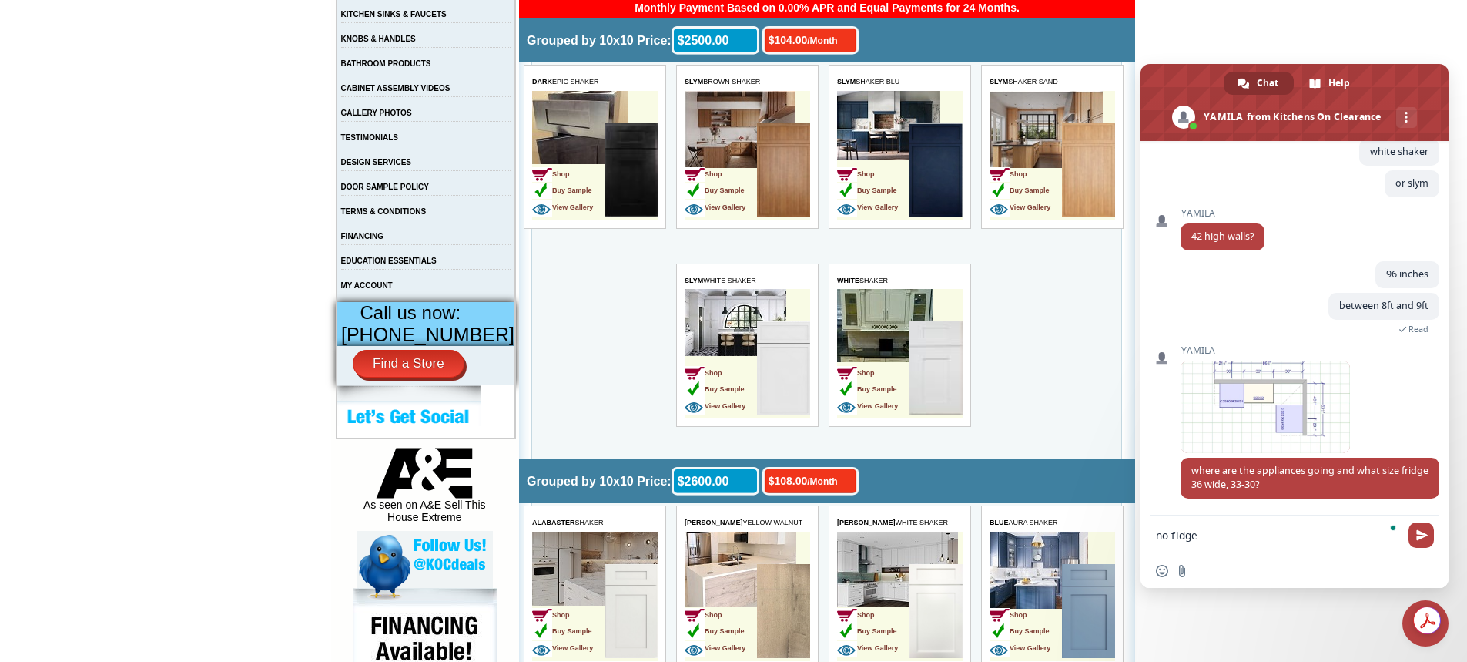
type textarea "no fidge"
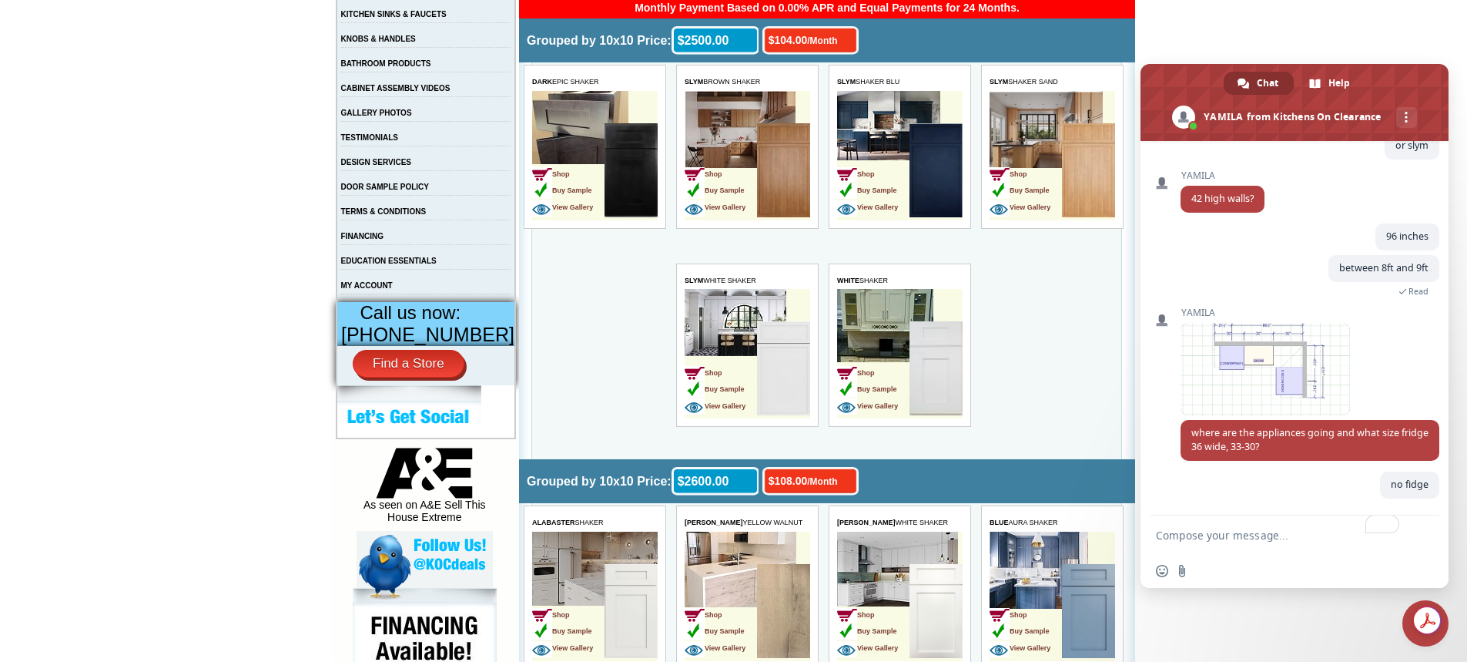
scroll to position [879, 0]
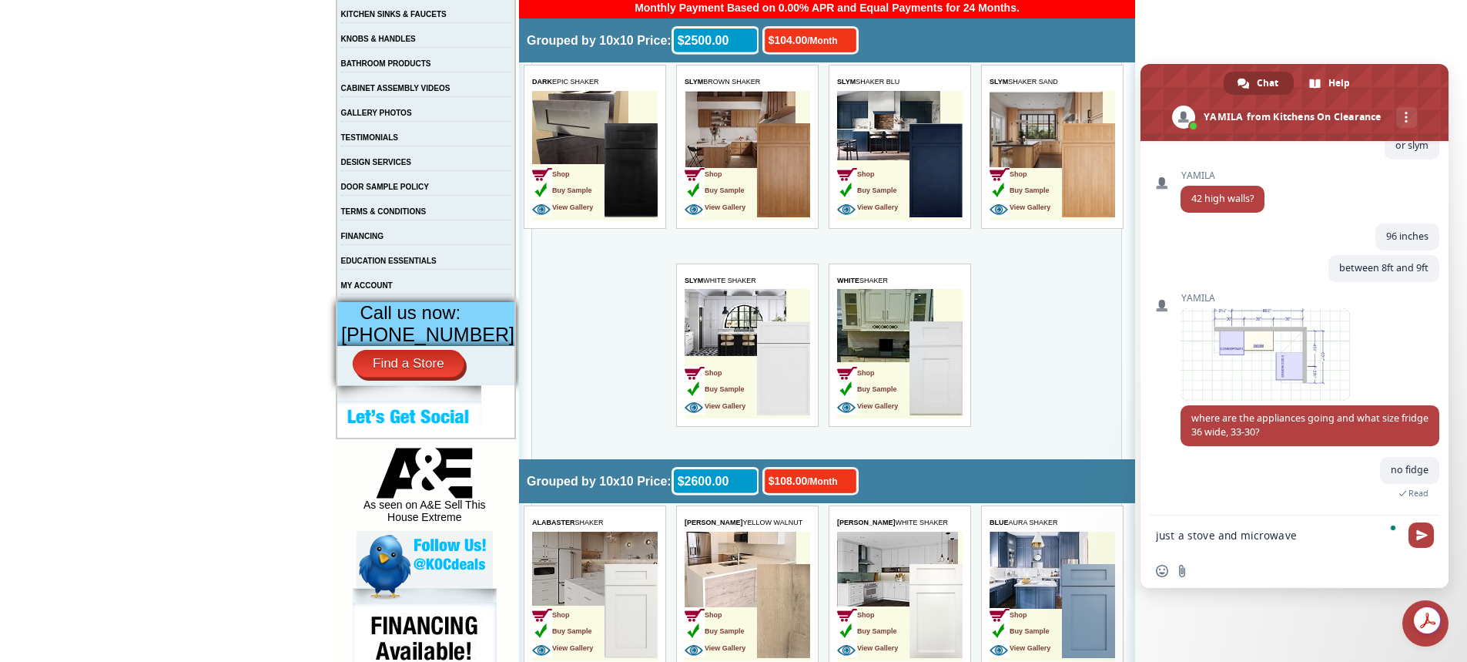
type textarea "just a stove and microwave"
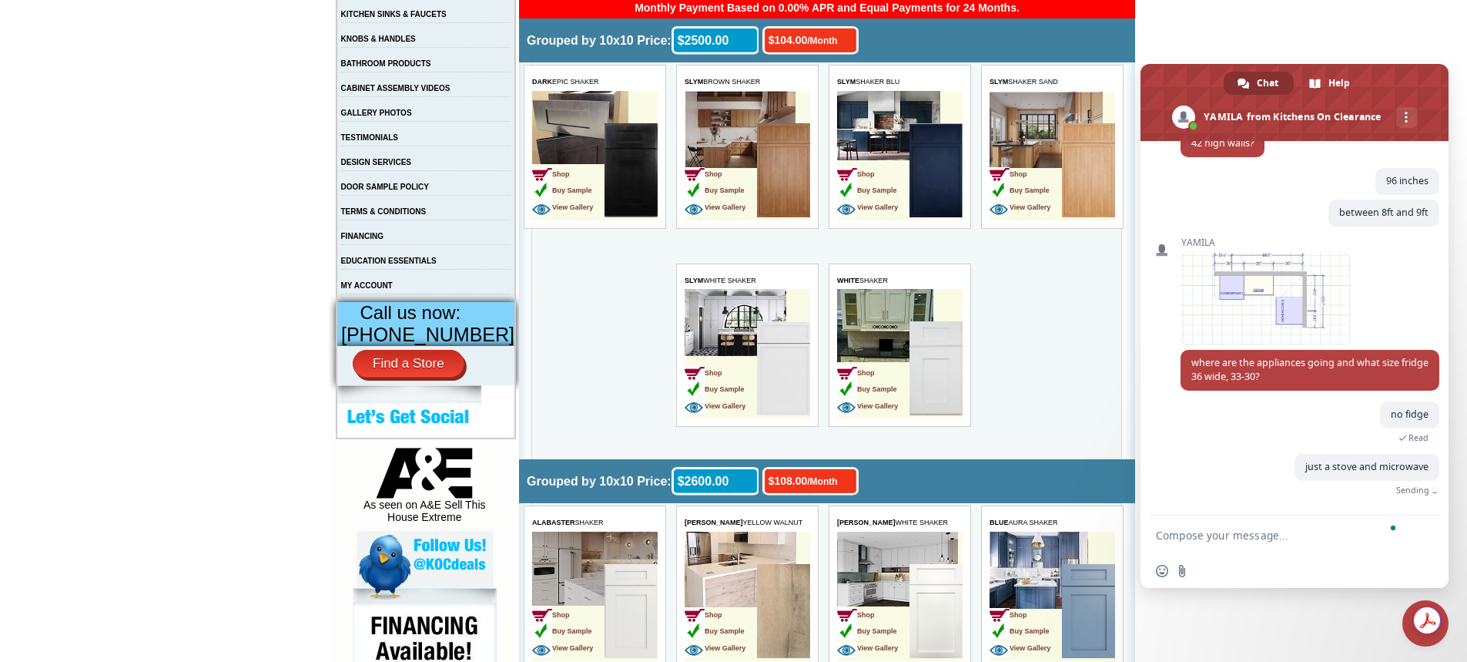
scroll to position [910, 0]
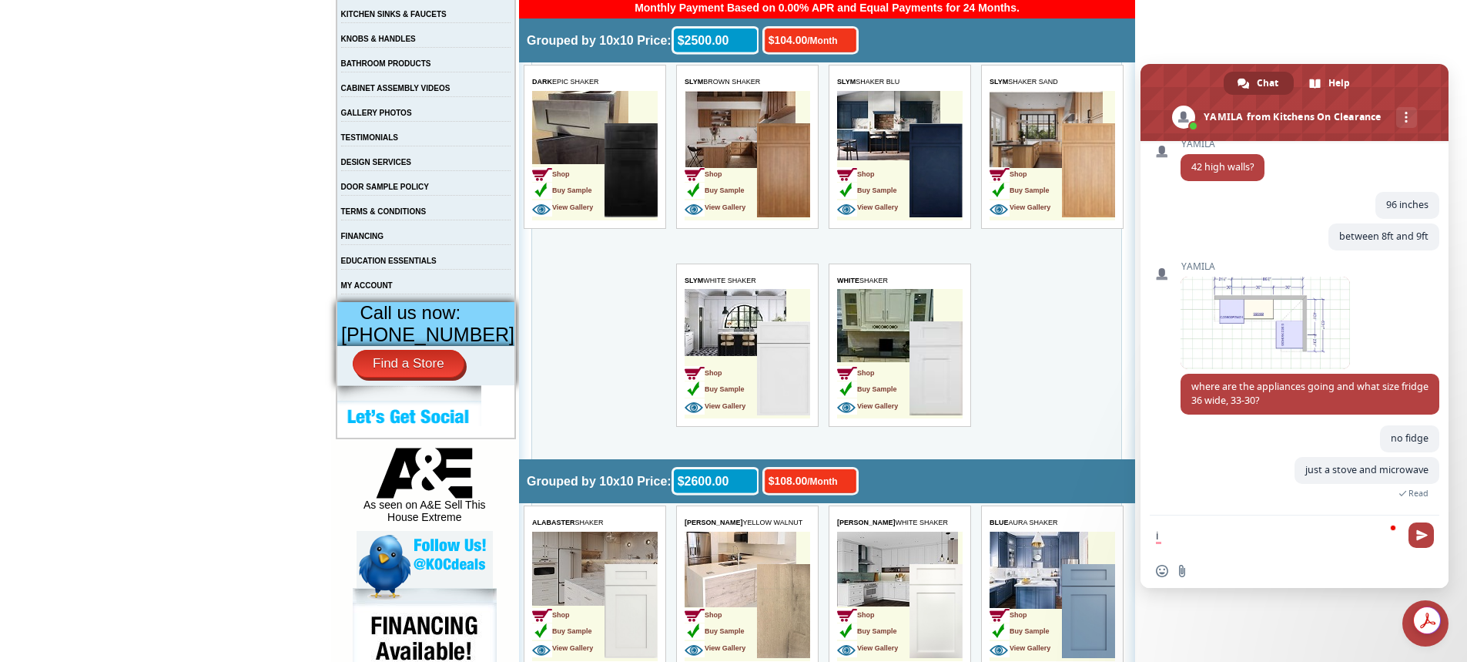
type textarea "i"
type textarea "double sink"
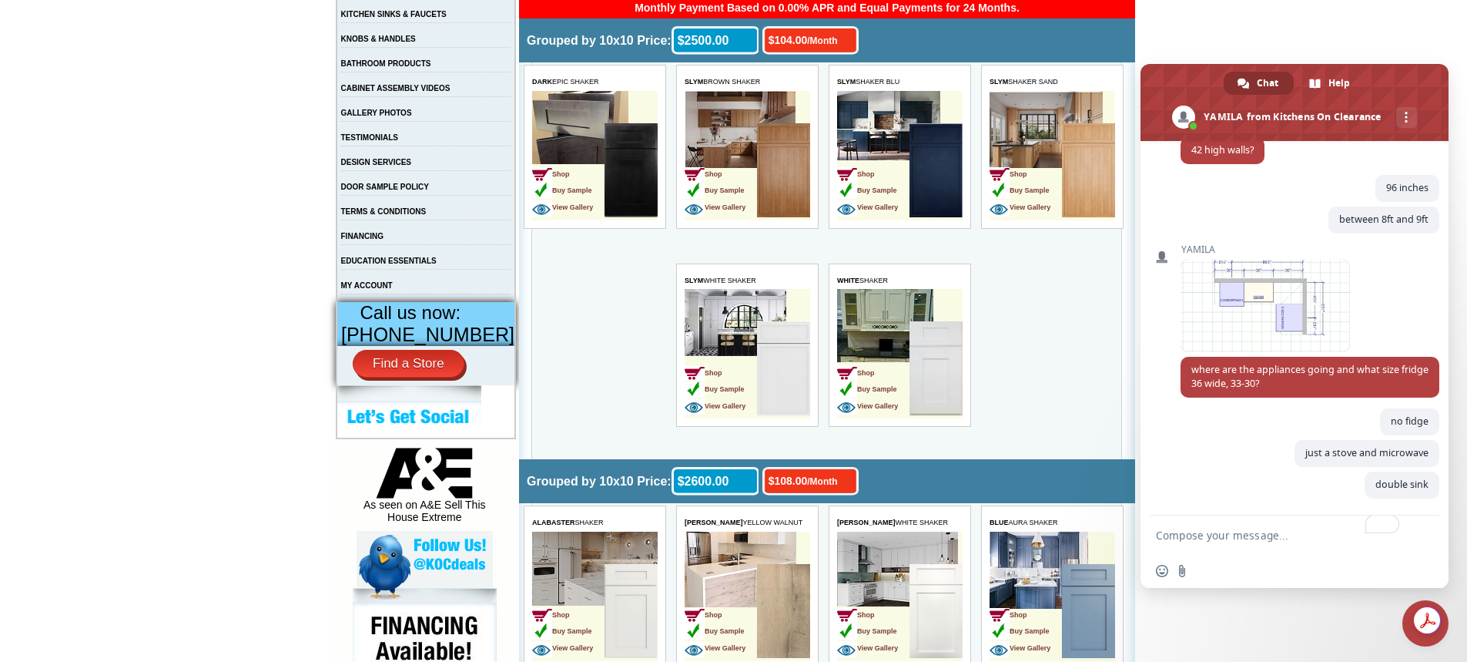
scroll to position [942, 0]
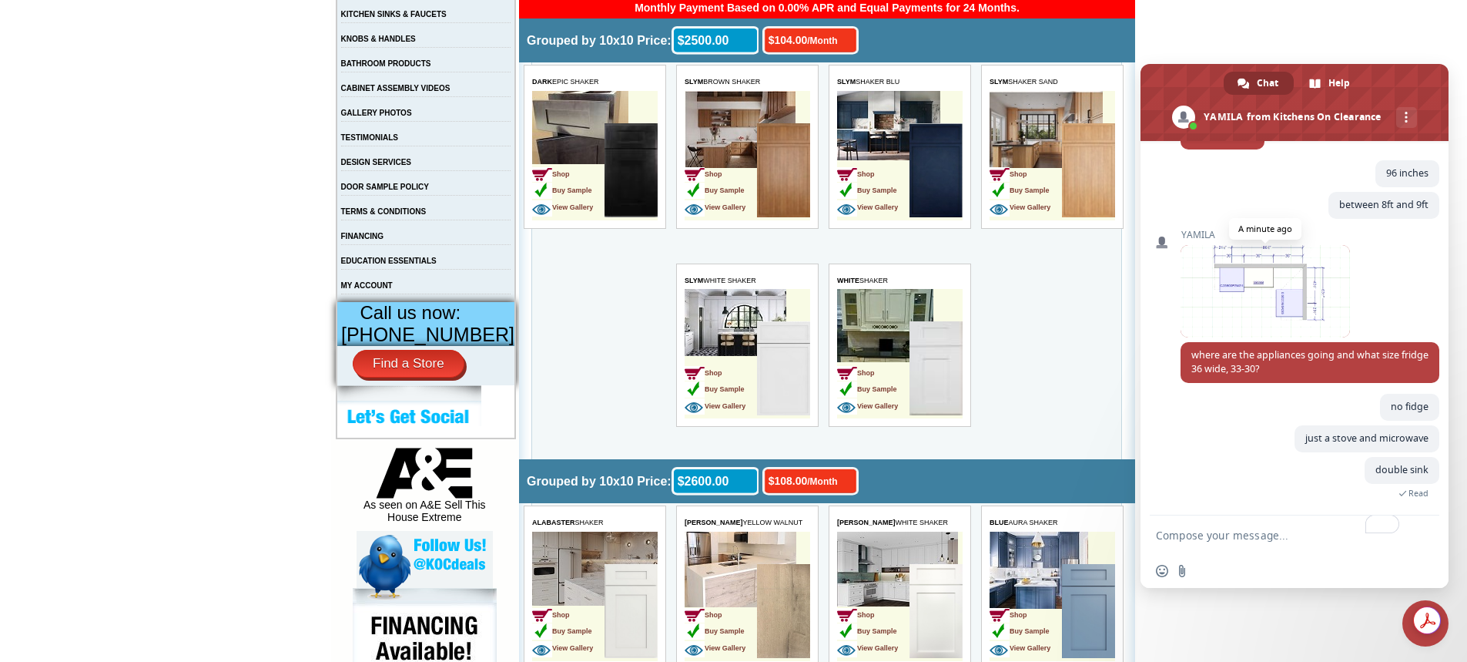
click at [1213, 290] on span at bounding box center [1265, 291] width 169 height 92
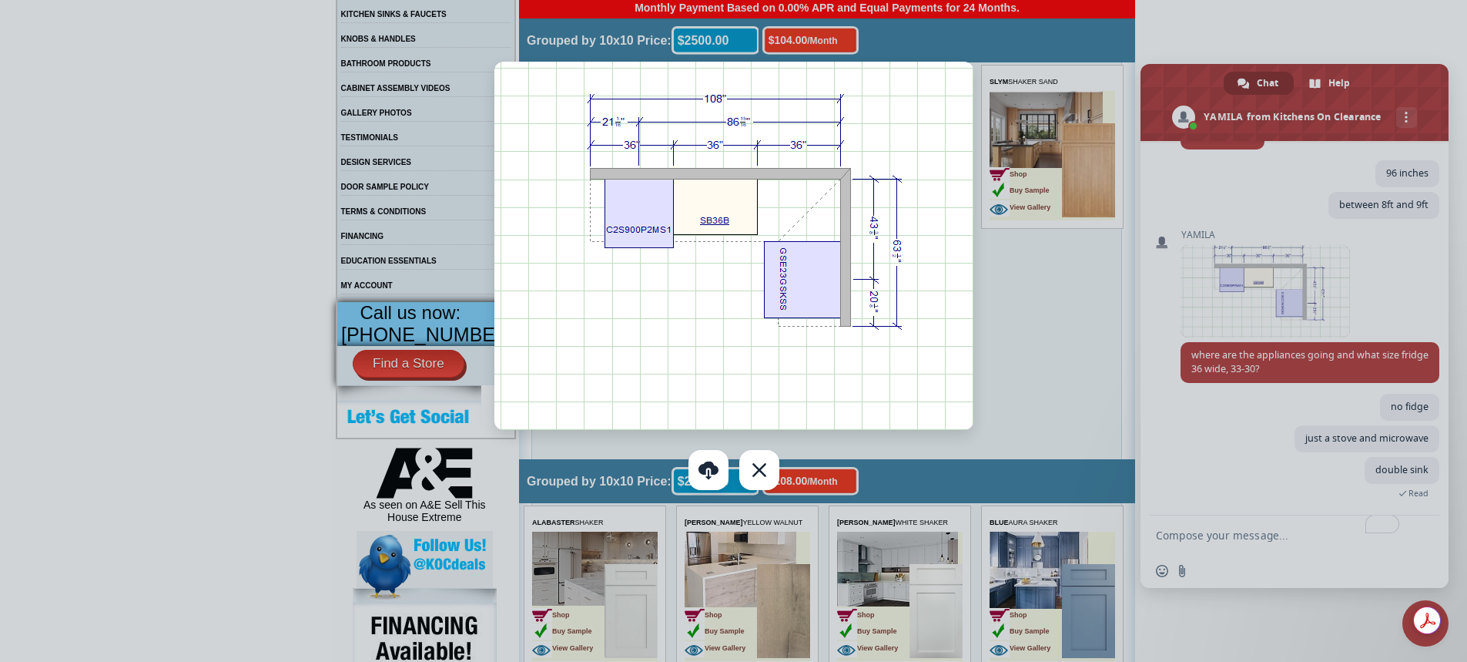
scroll to position [967, 0]
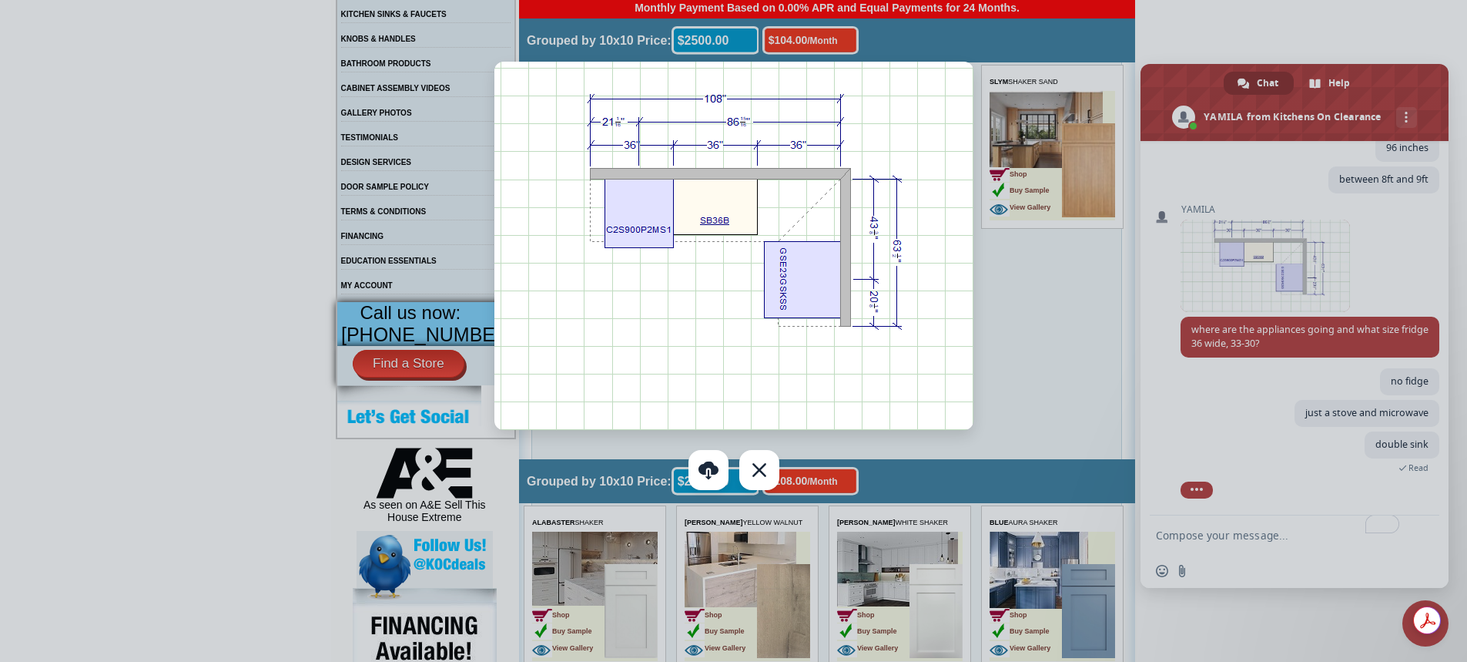
click at [1217, 532] on div at bounding box center [733, 331] width 1467 height 662
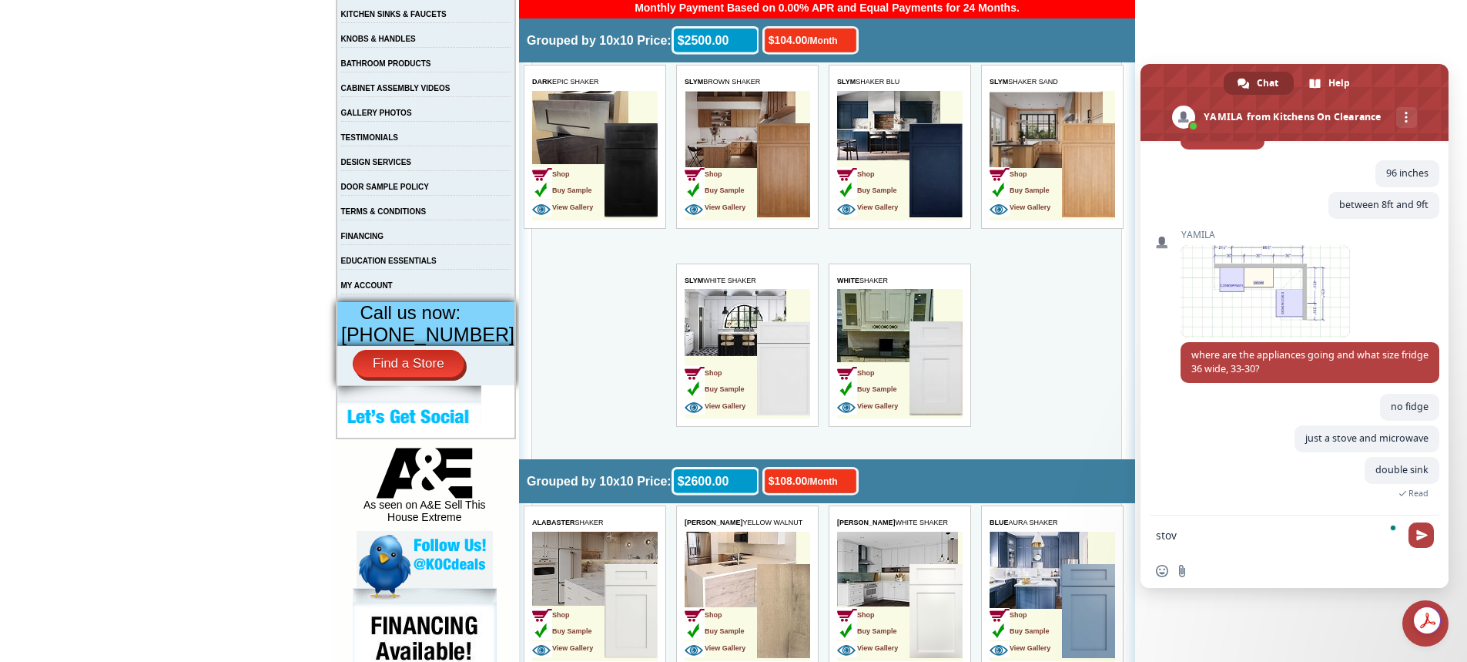
scroll to position [995, 0]
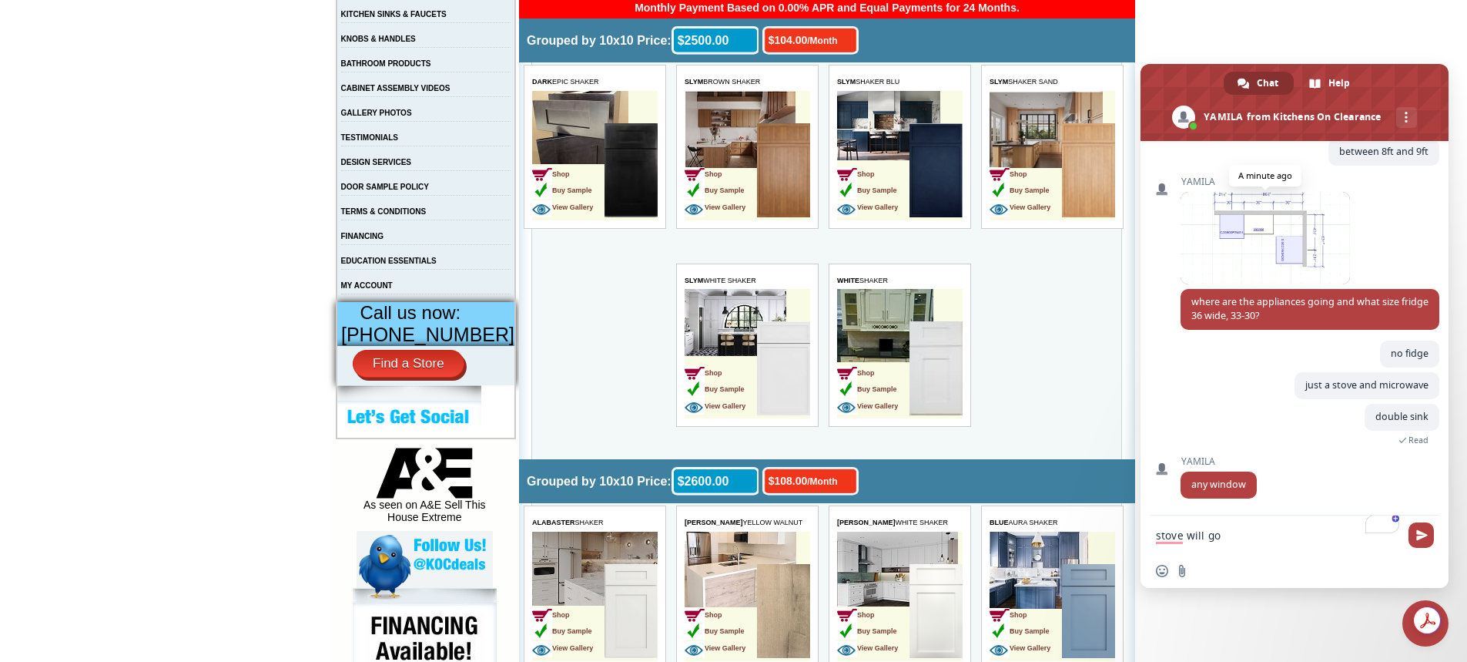
click at [1271, 236] on span at bounding box center [1265, 238] width 169 height 92
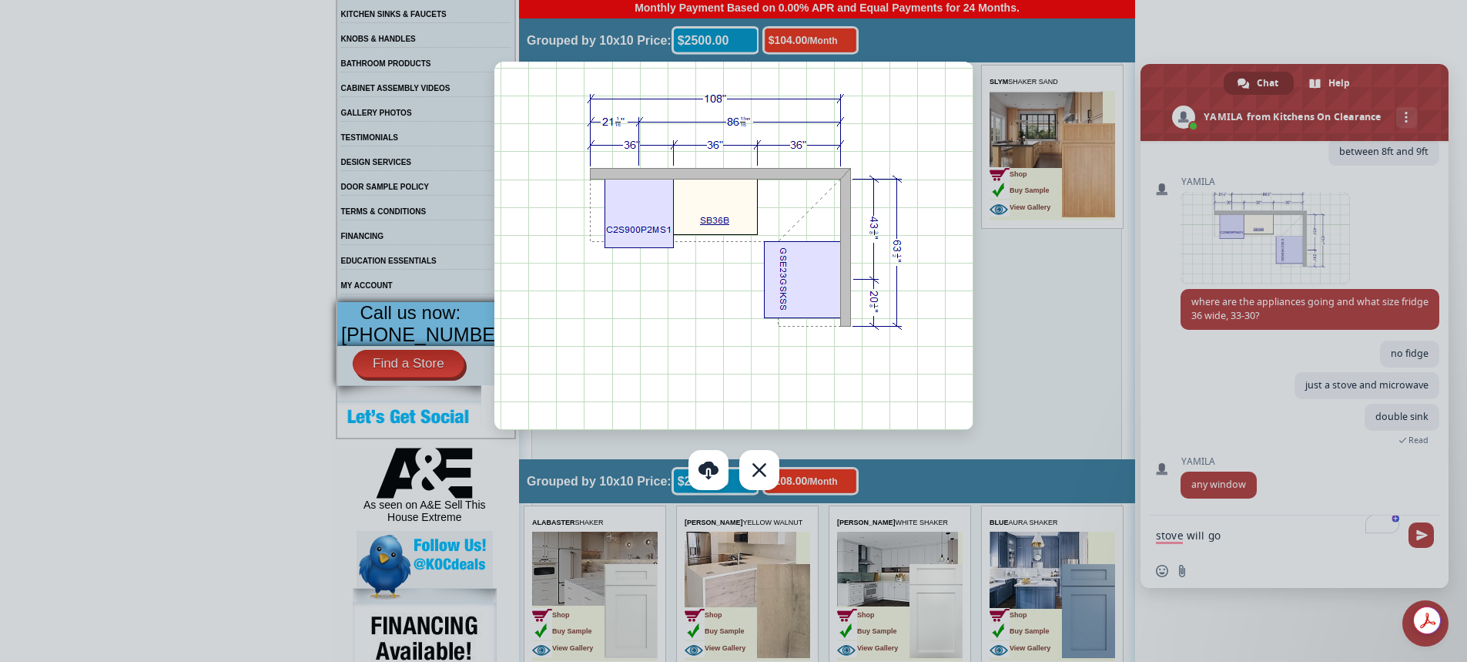
click at [1257, 541] on div at bounding box center [733, 331] width 1467 height 662
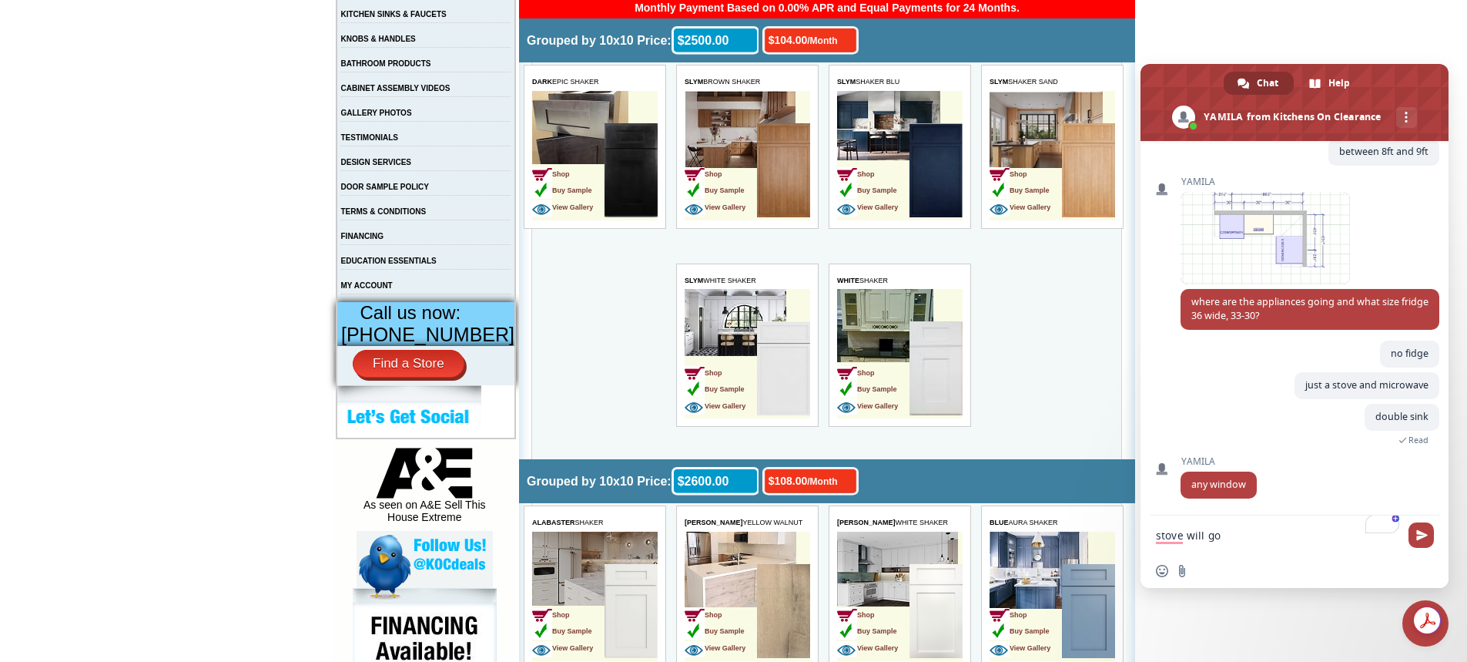
drag, startPoint x: 1737, startPoint y: 490, endPoint x: 1661, endPoint y: 488, distance: 76.3
type textarea "no window"
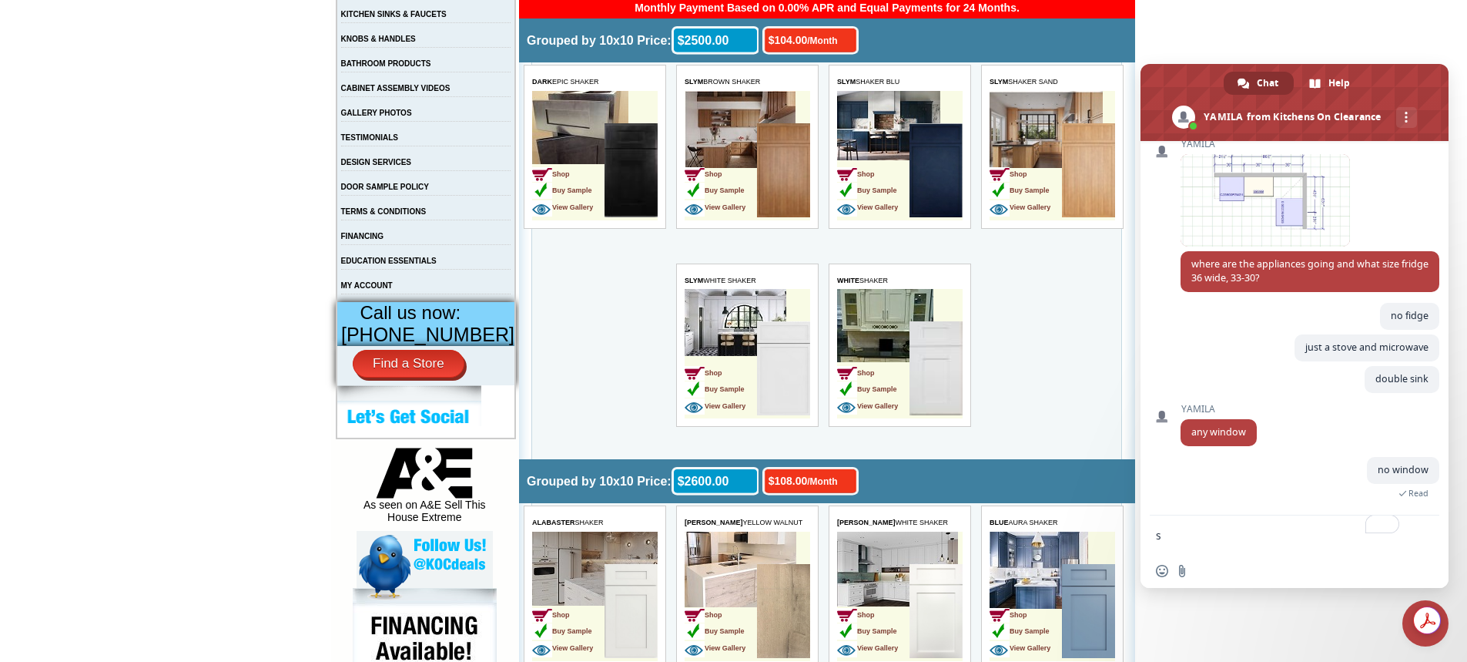
scroll to position [1151, 0]
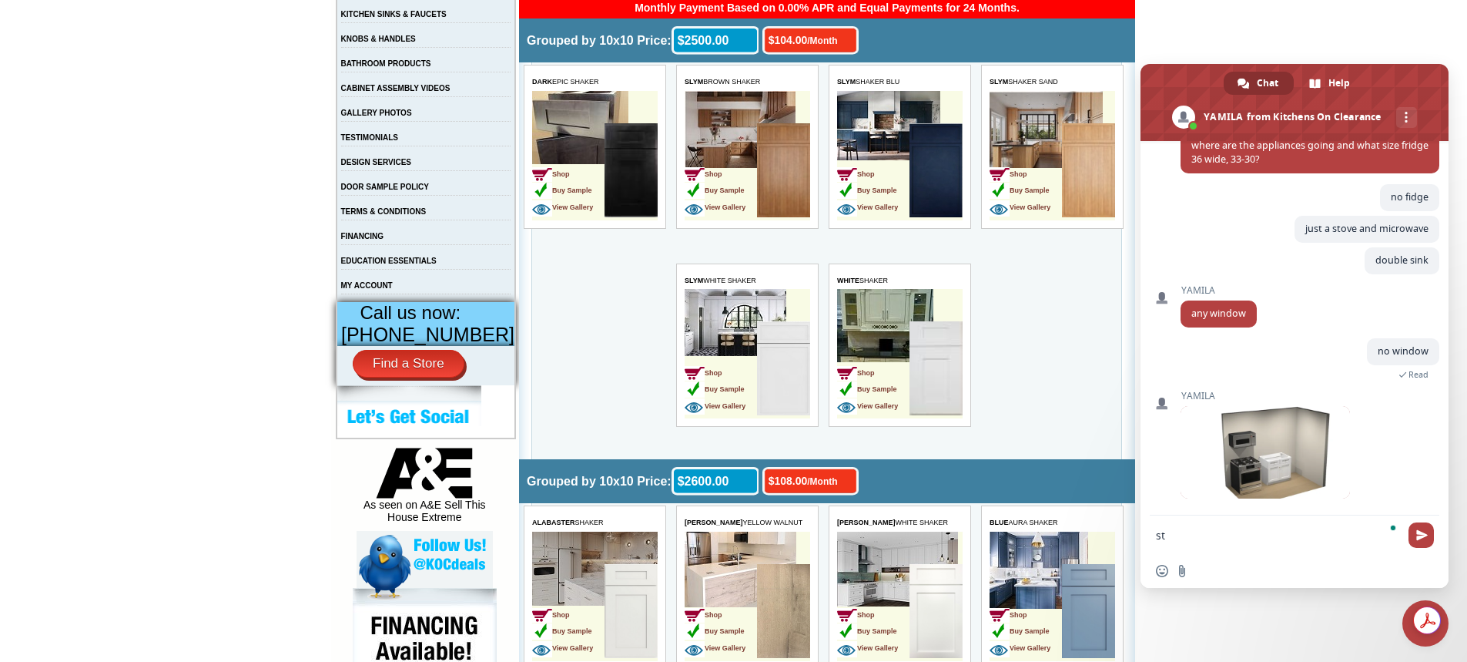
type textarea "s"
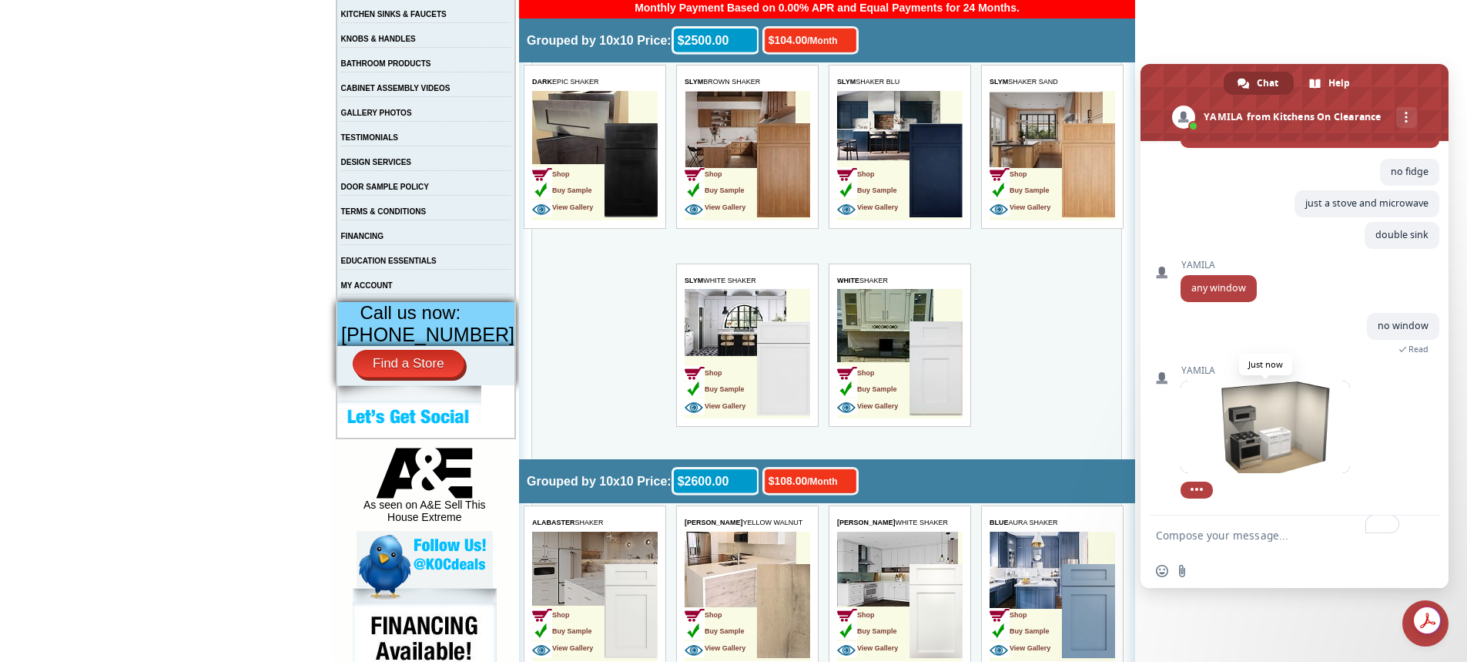
click at [1262, 424] on span at bounding box center [1265, 426] width 169 height 92
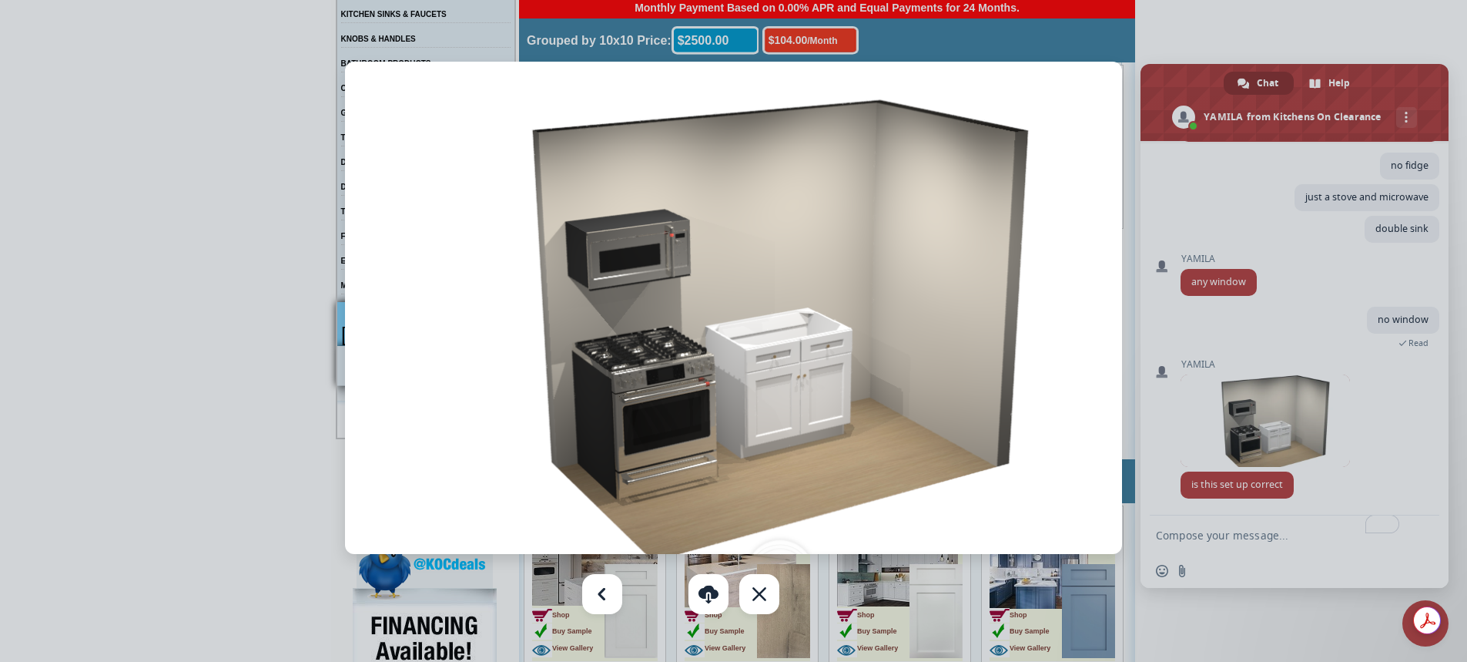
scroll to position [1208, 0]
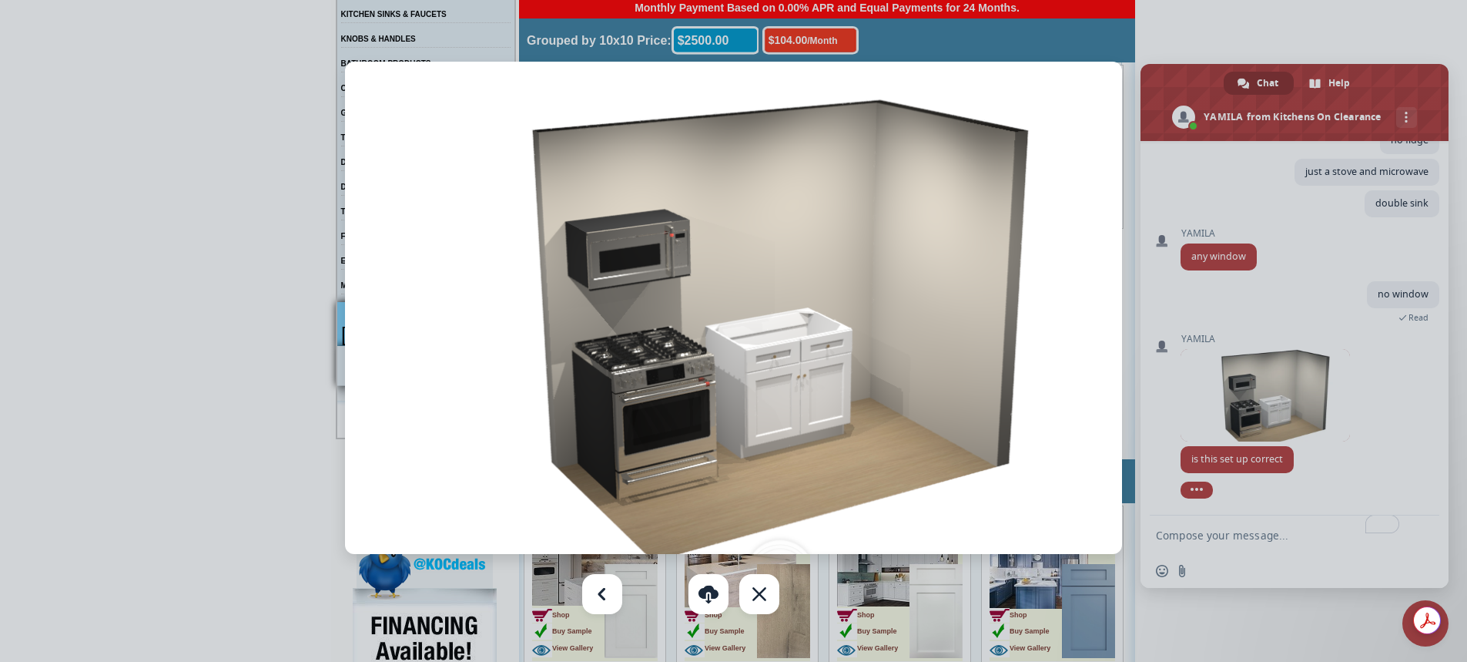
click at [1225, 540] on div at bounding box center [733, 331] width 1467 height 662
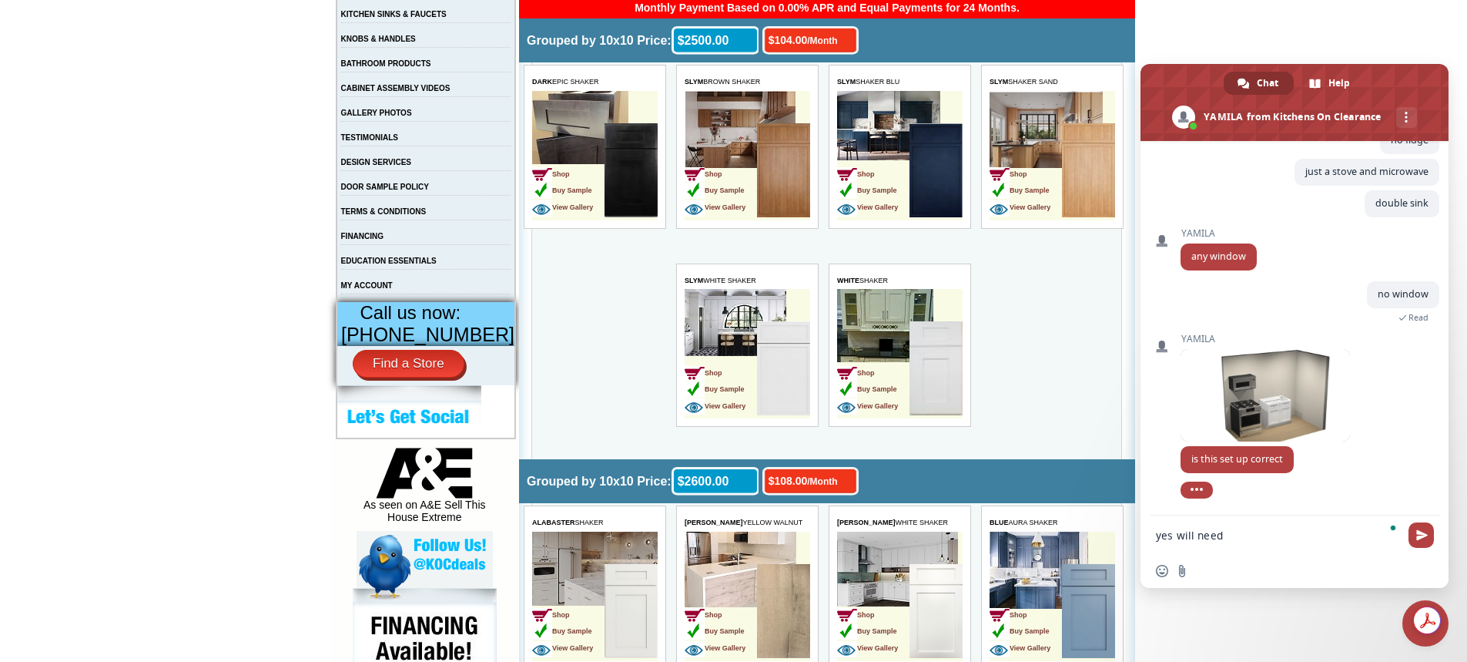
scroll to position [1215, 0]
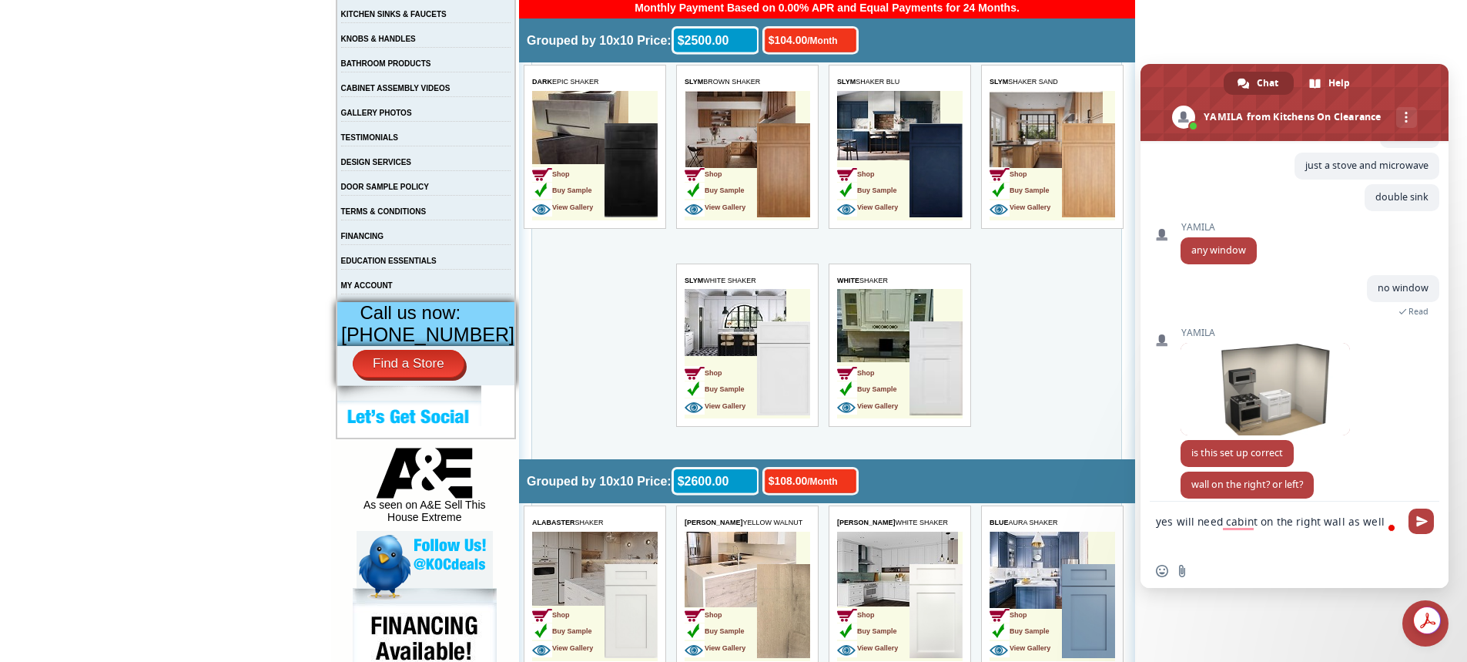
type textarea "yes will need cabint on the right wall as well"
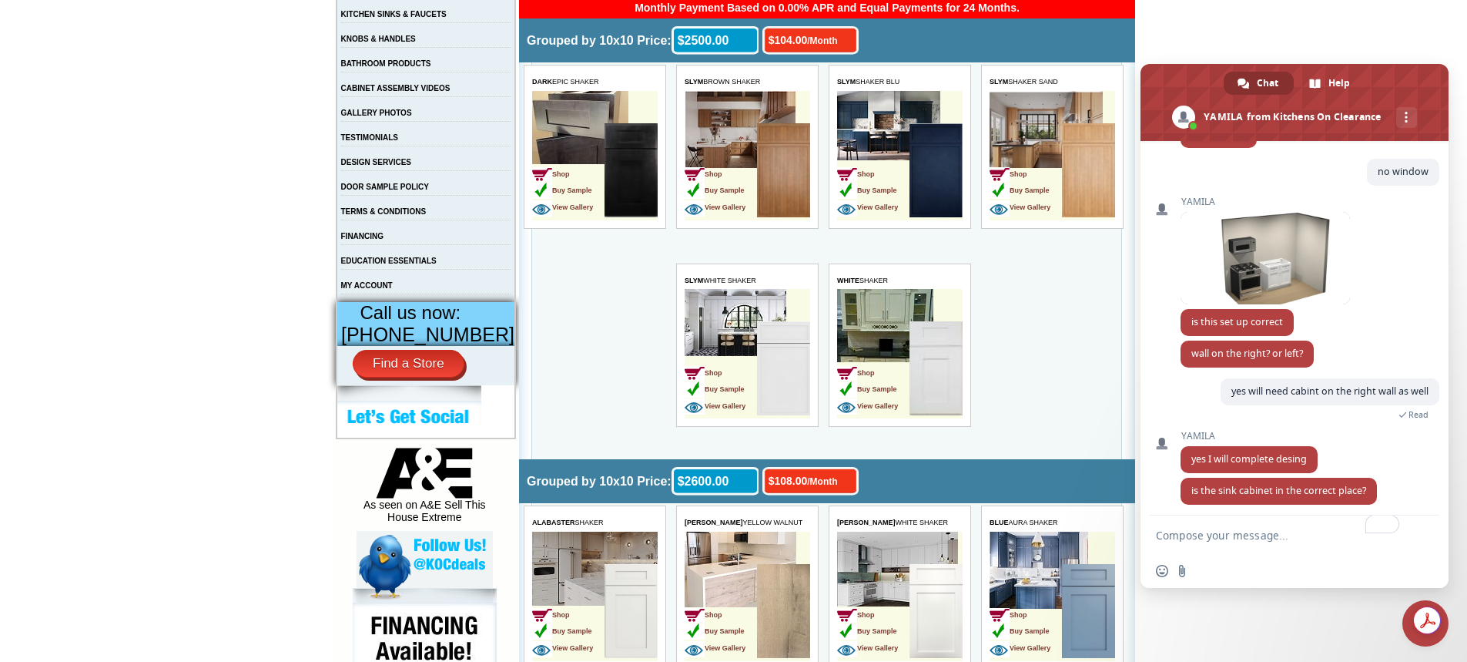
scroll to position [1337, 0]
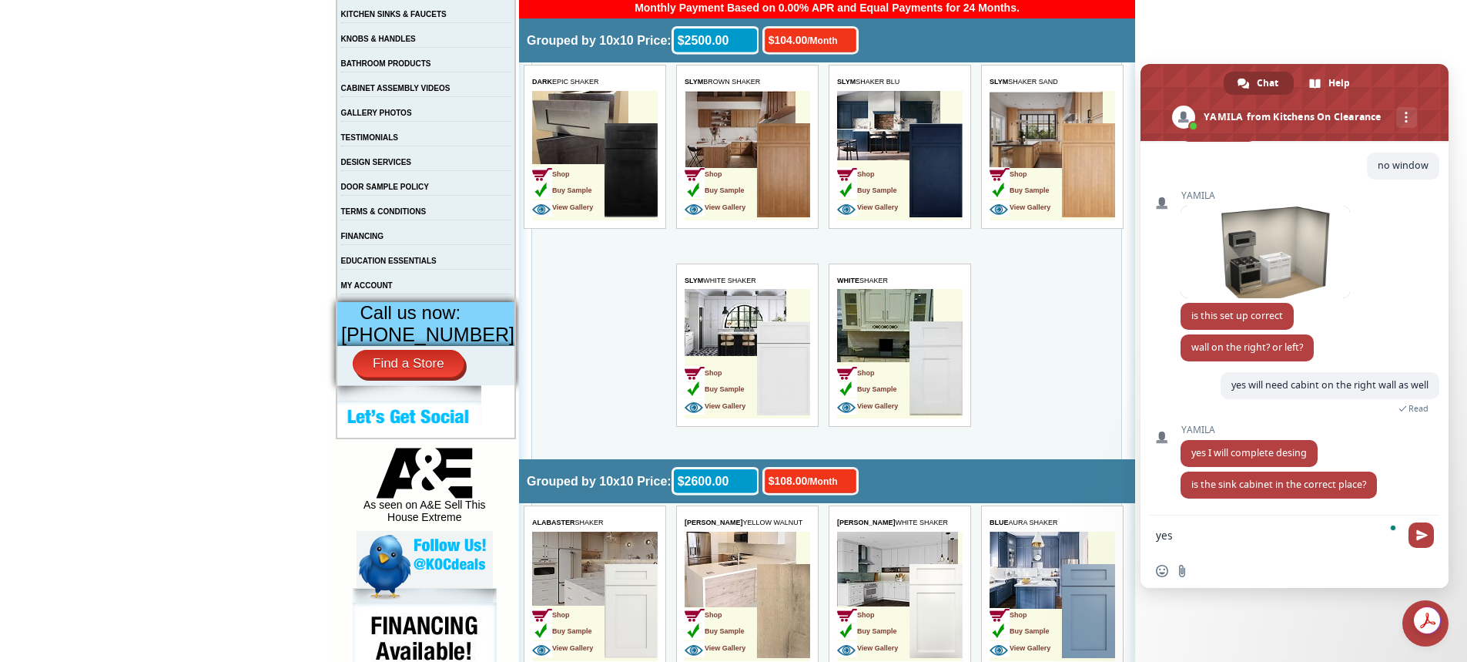
type textarea "yes"
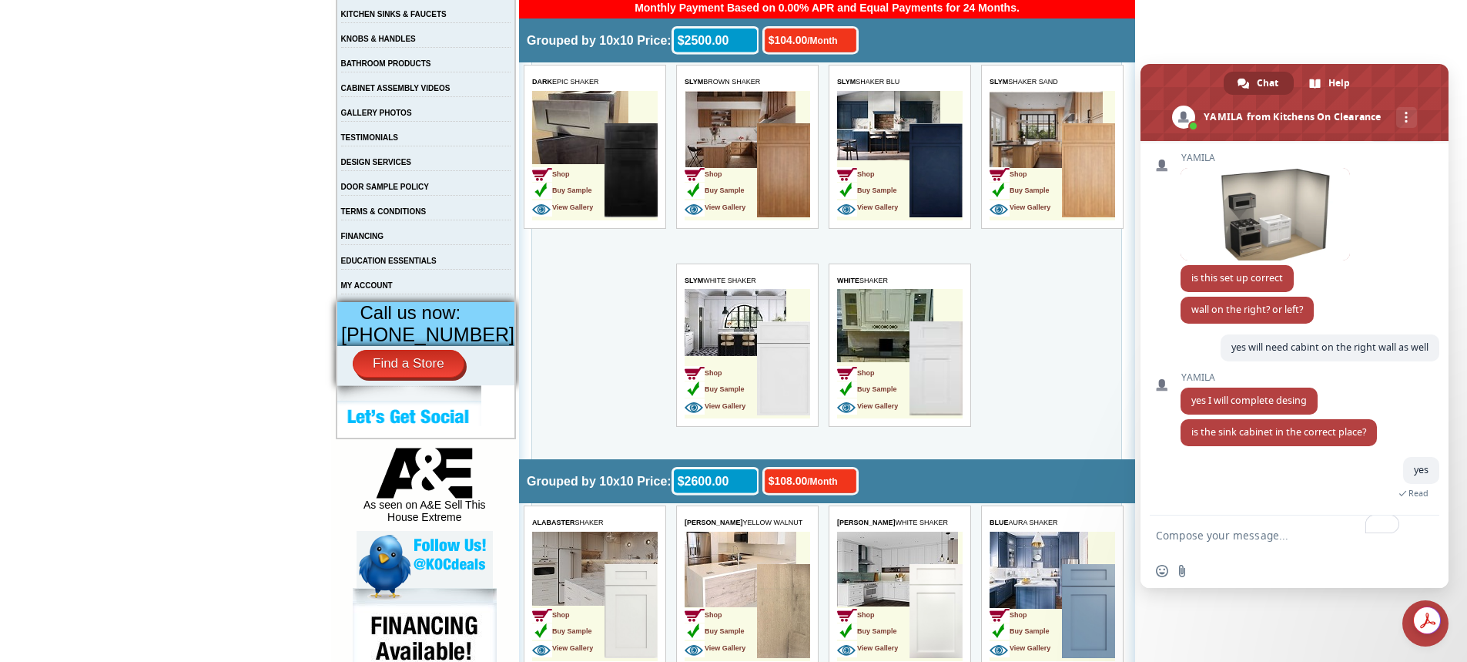
scroll to position [1428, 0]
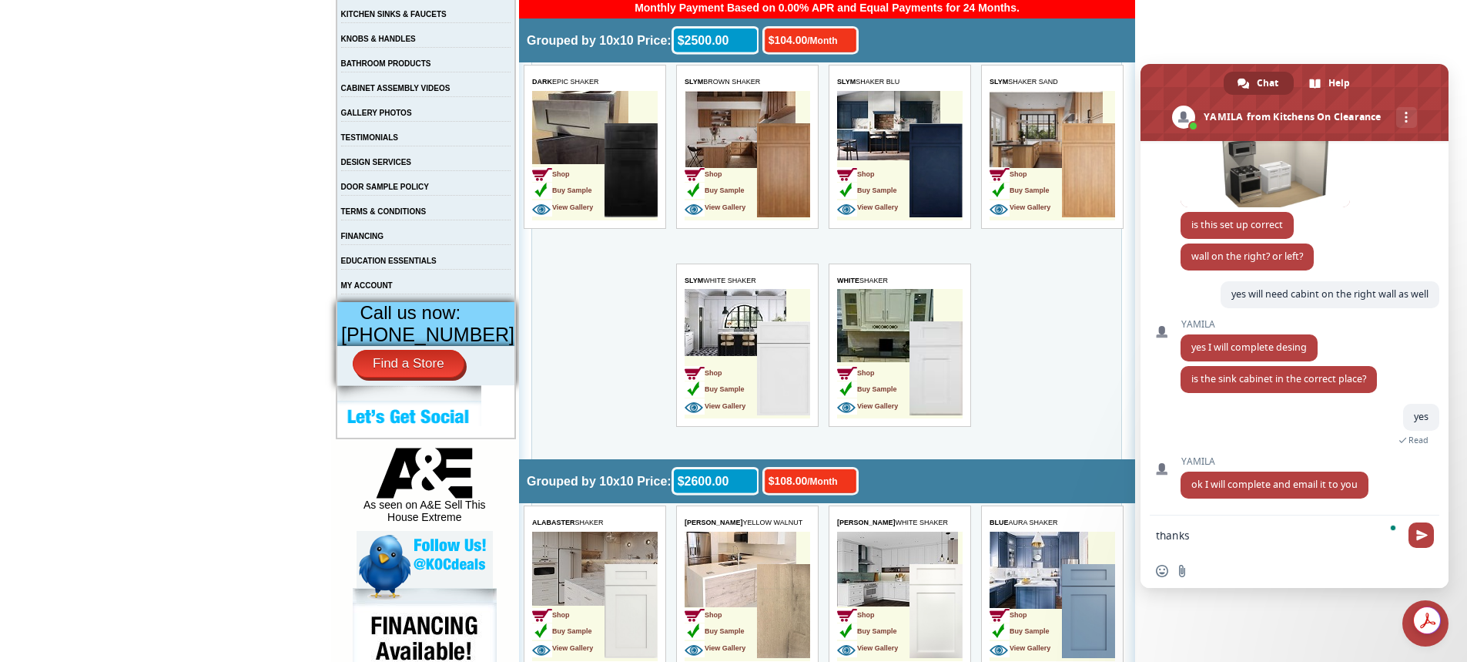
type textarea "thanks"
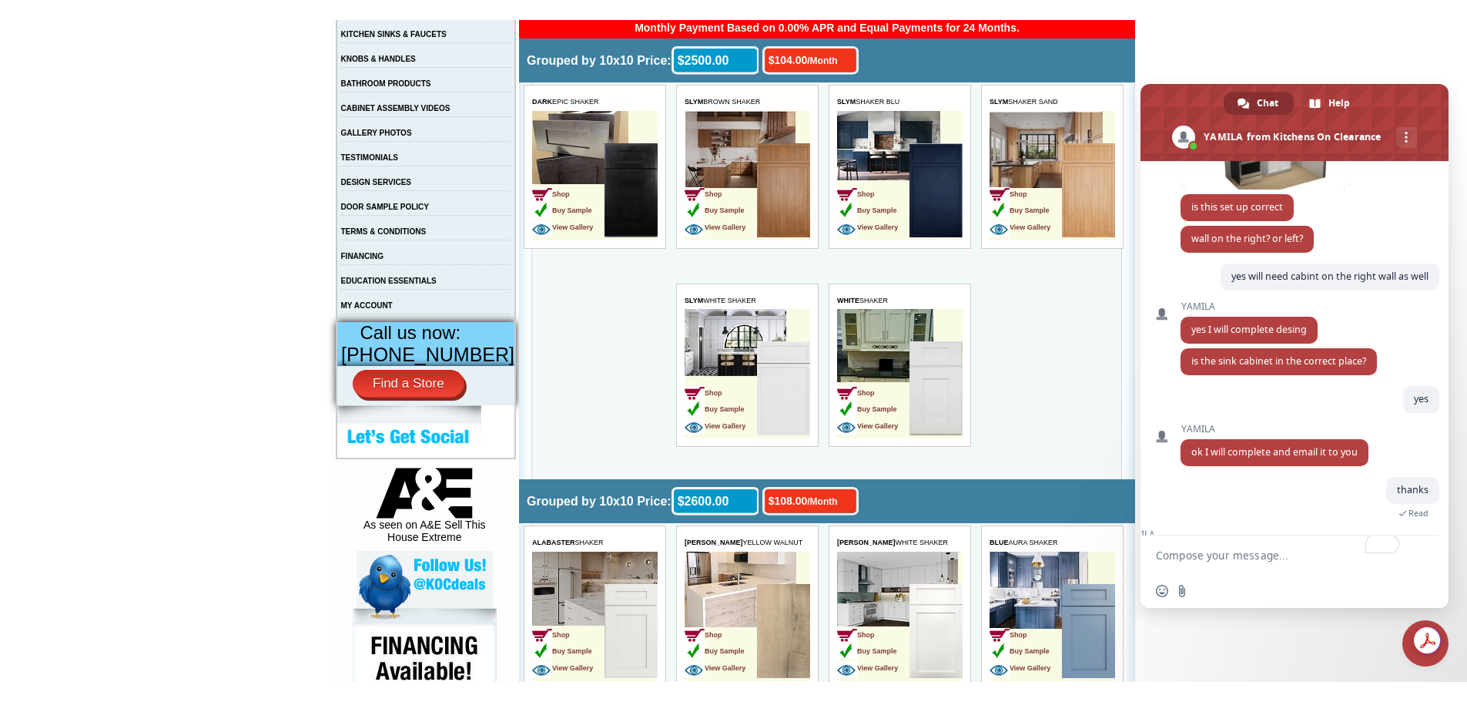
scroll to position [1533, 0]
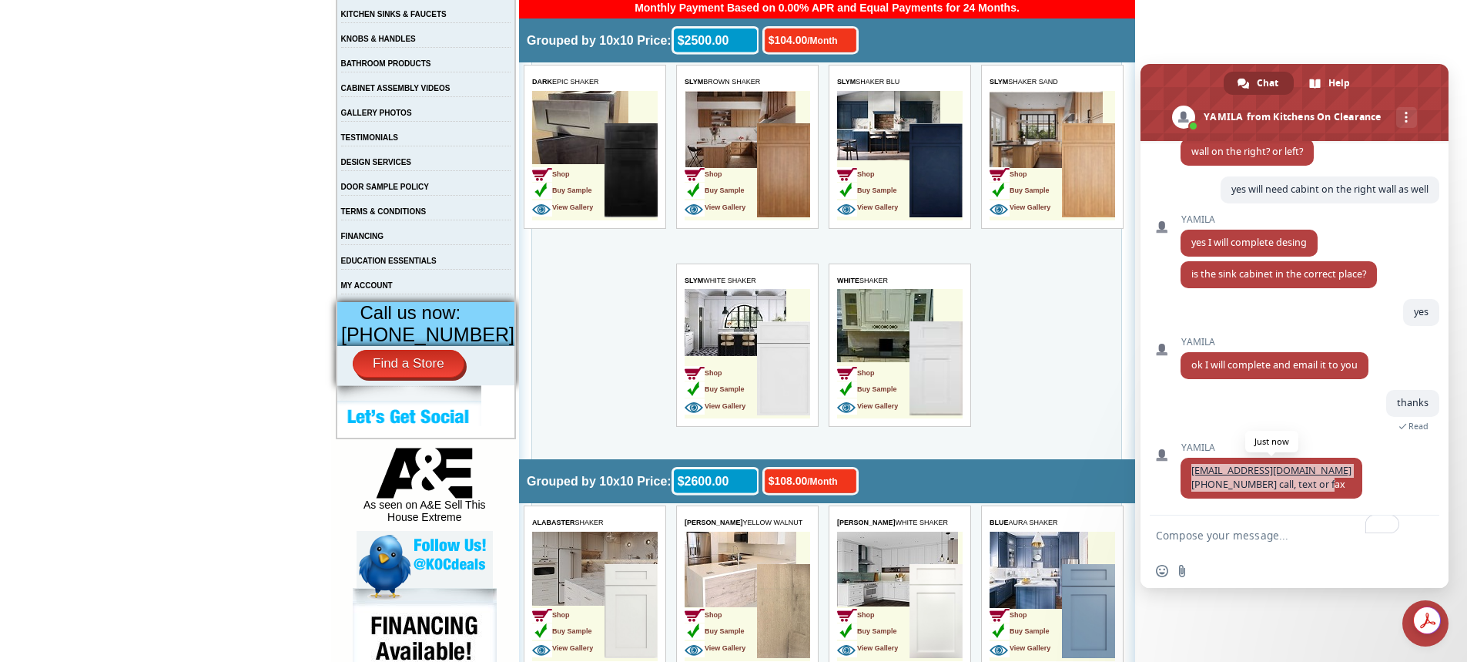
drag, startPoint x: 1332, startPoint y: 488, endPoint x: 1184, endPoint y: 468, distance: 149.1
click at [1184, 468] on span "Yamila@KitchensOnClearance.com 305-514-0936 call, text or fax" at bounding box center [1272, 478] width 182 height 41
copy span "Yamila@KitchensOnClearance.com 305-514-0936 call, text or fax"
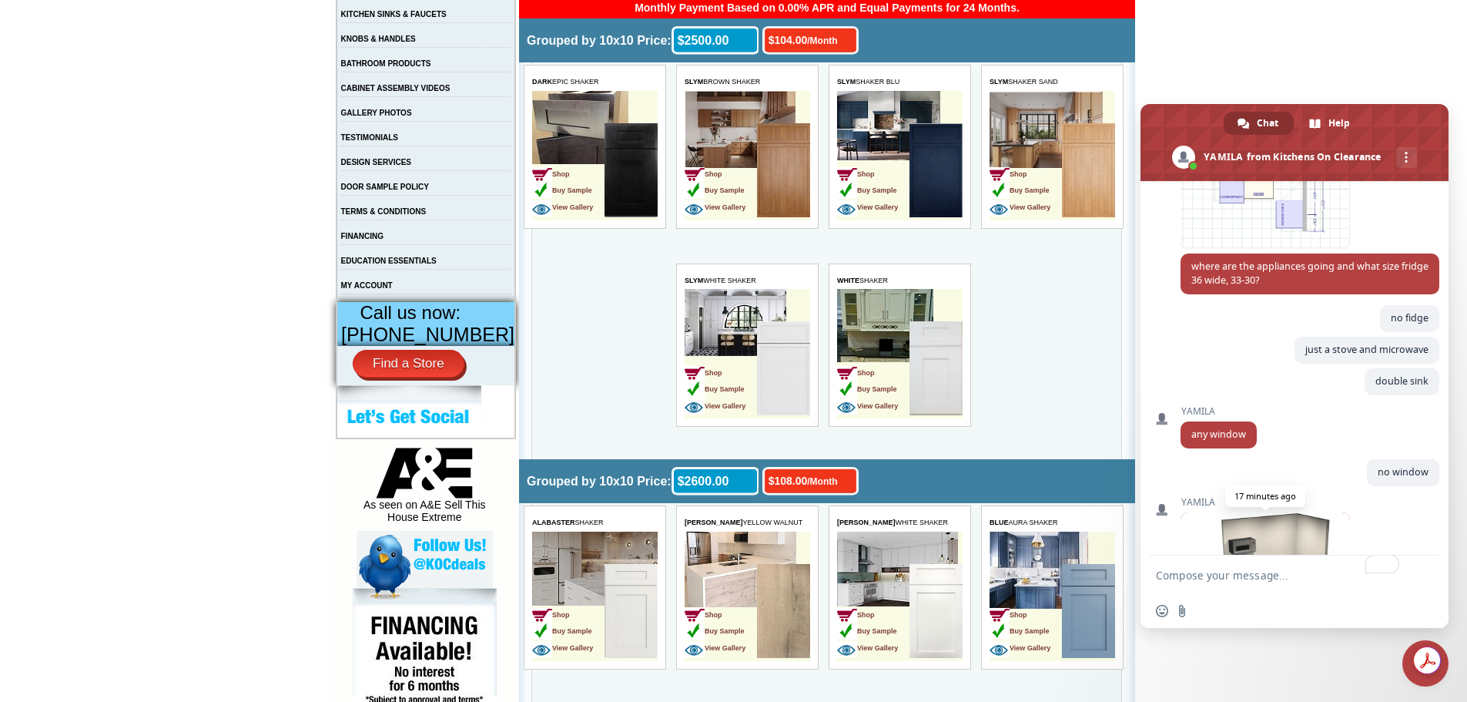
scroll to position [1163, 0]
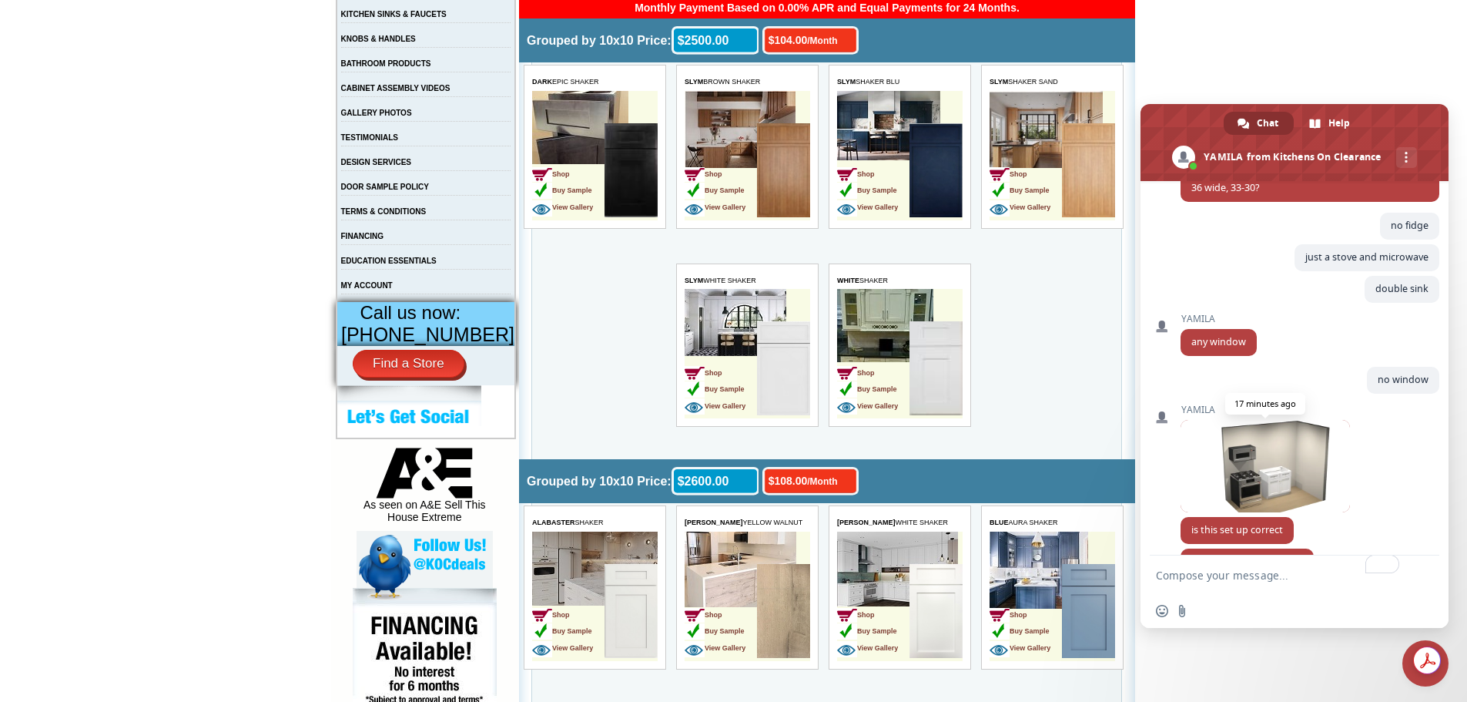
click at [1276, 465] on span at bounding box center [1265, 466] width 169 height 92
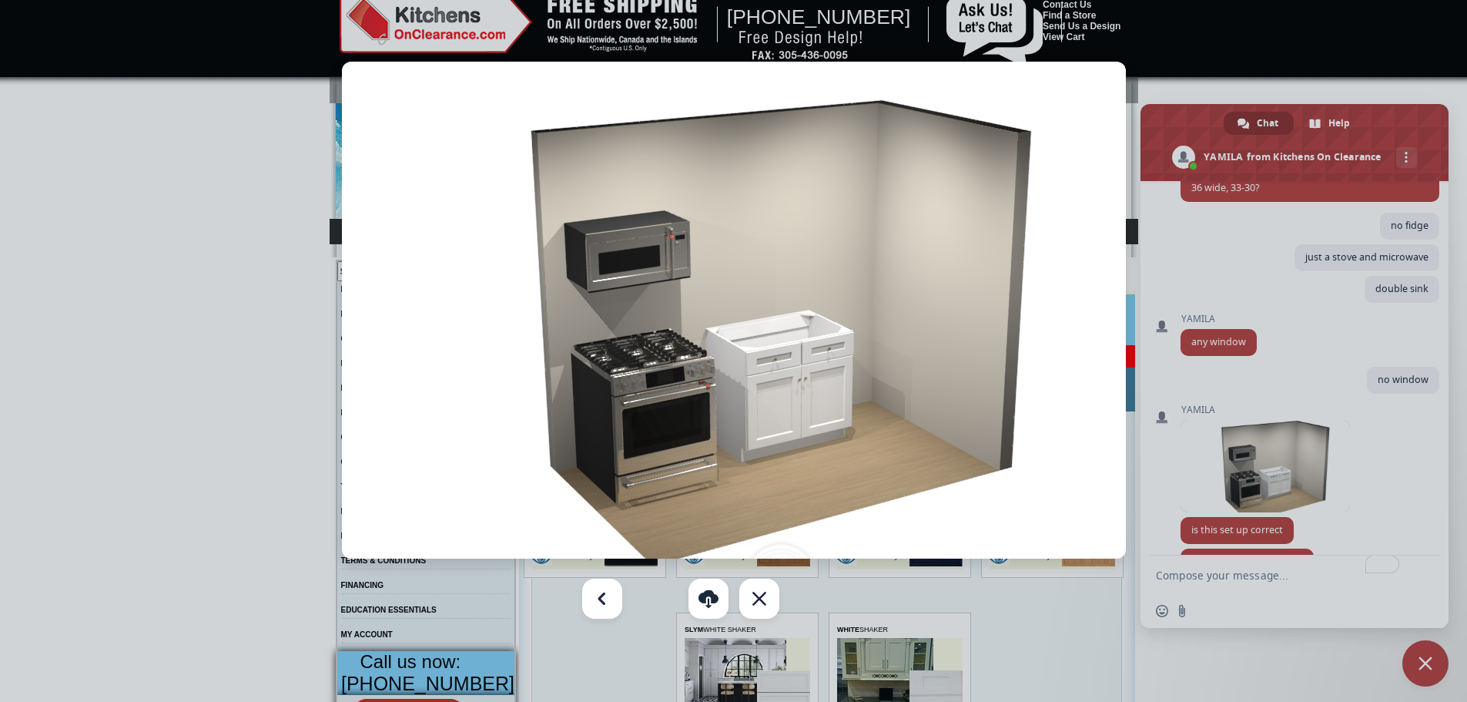
scroll to position [0, 0]
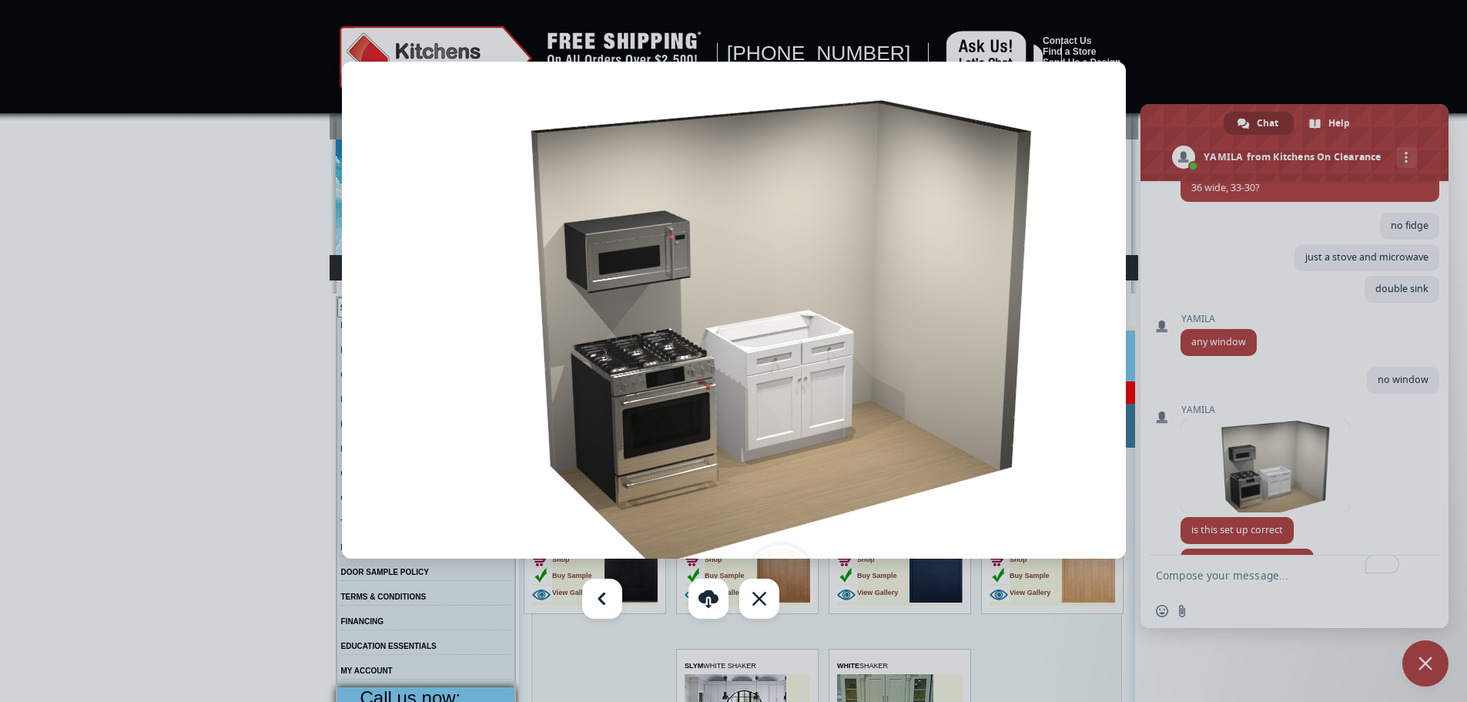
click at [1192, 330] on div at bounding box center [733, 351] width 1467 height 702
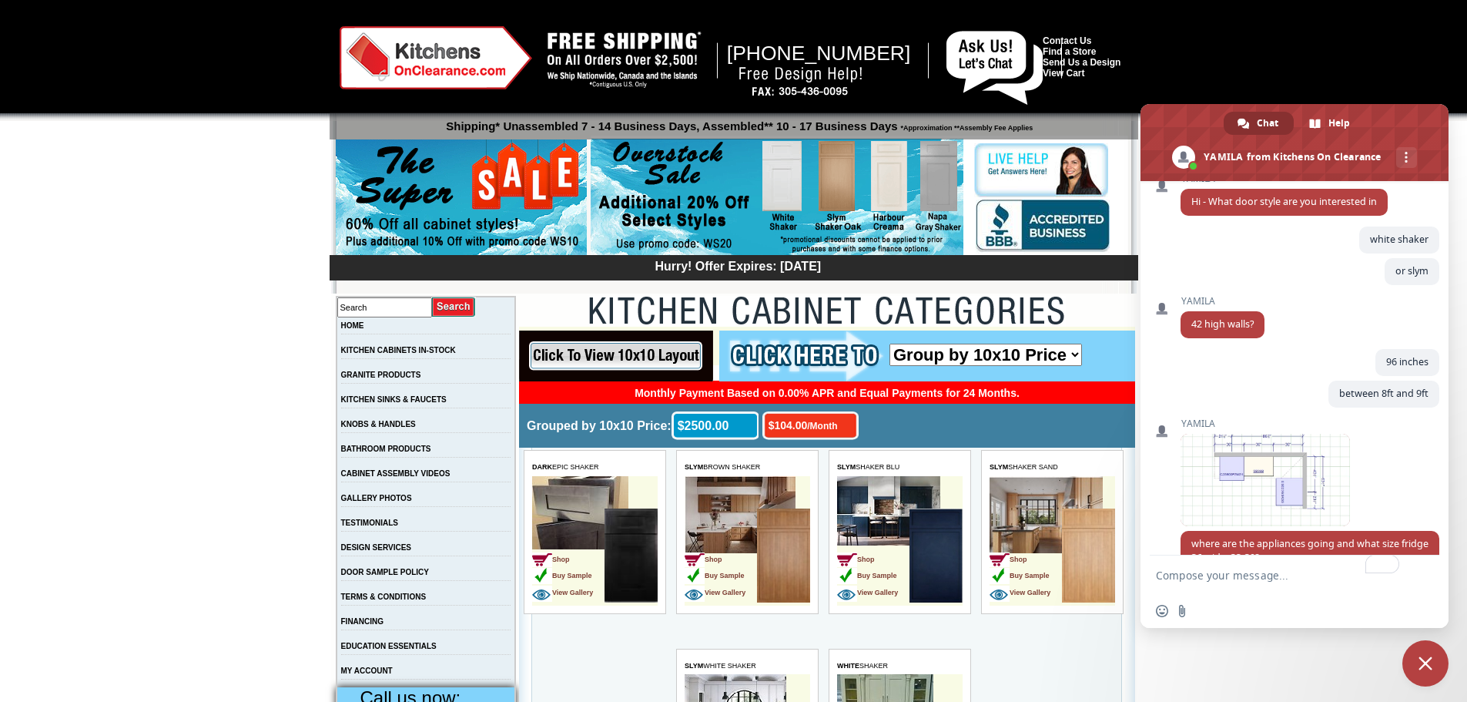
scroll to position [886, 0]
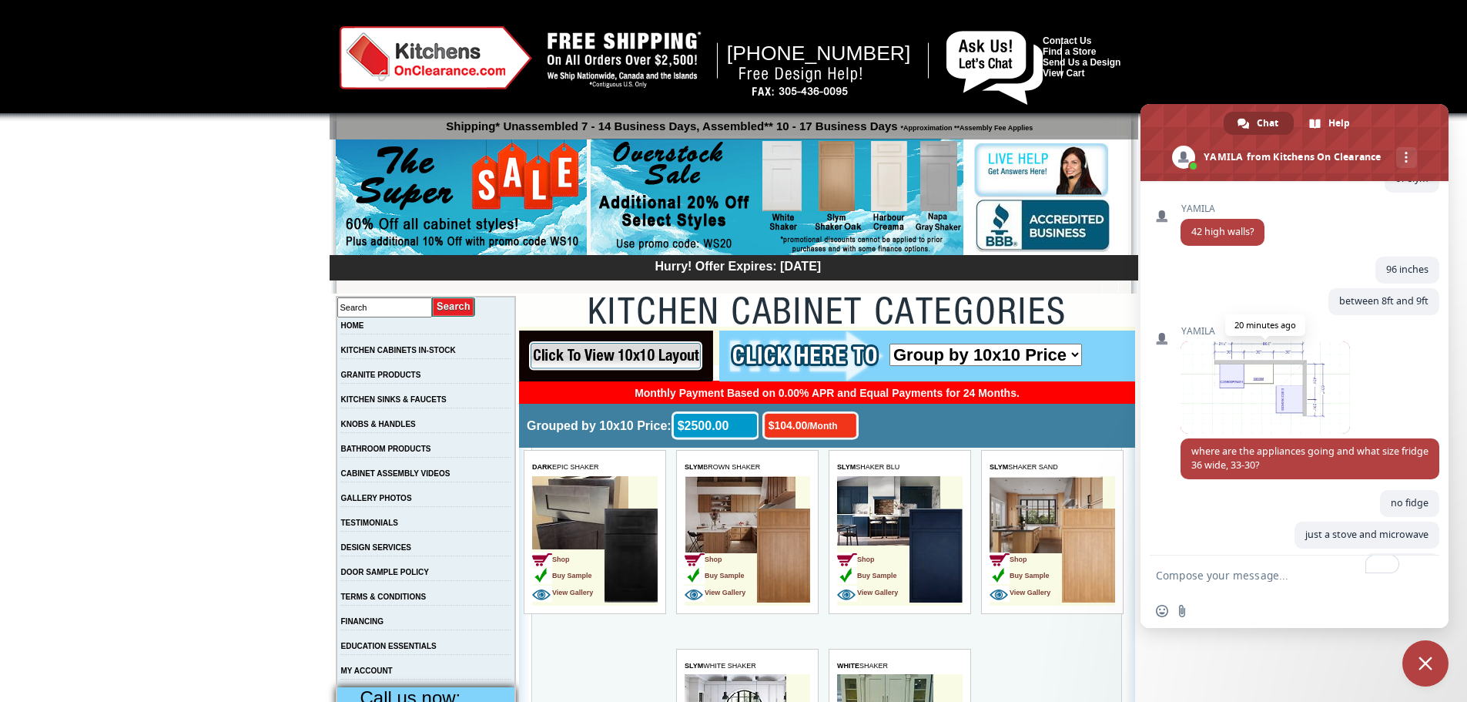
click at [1262, 379] on span at bounding box center [1265, 387] width 169 height 92
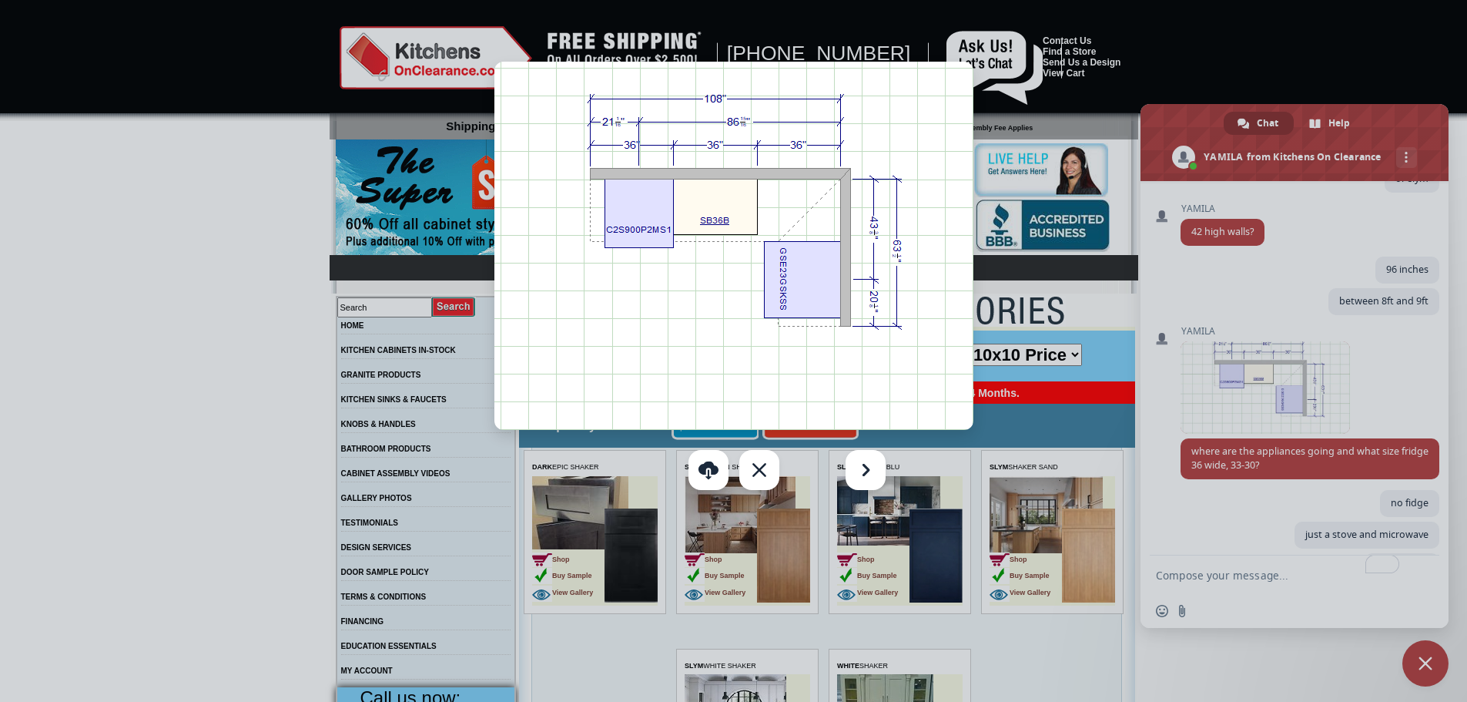
click at [640, 205] on img at bounding box center [733, 246] width 479 height 368
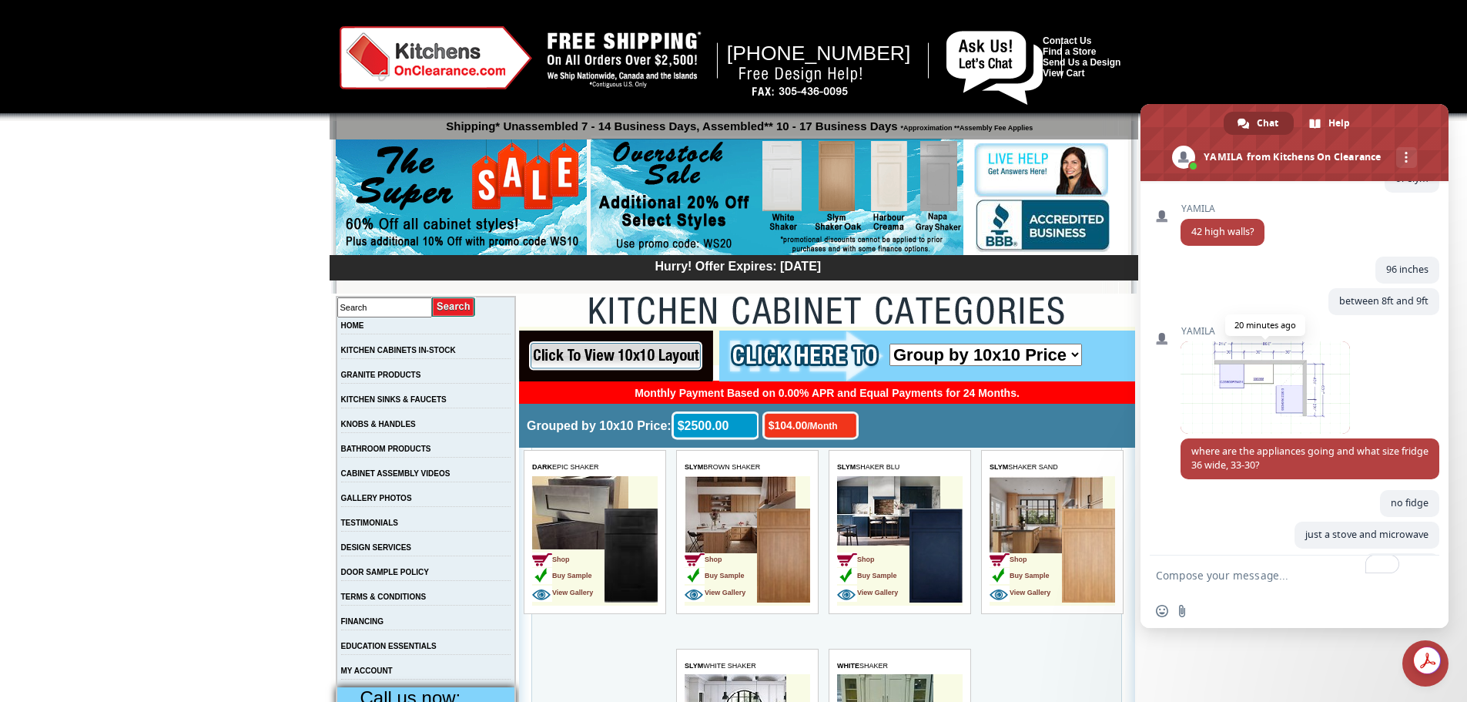
click at [1242, 396] on span at bounding box center [1265, 387] width 169 height 92
